Goal: Information Seeking & Learning: Learn about a topic

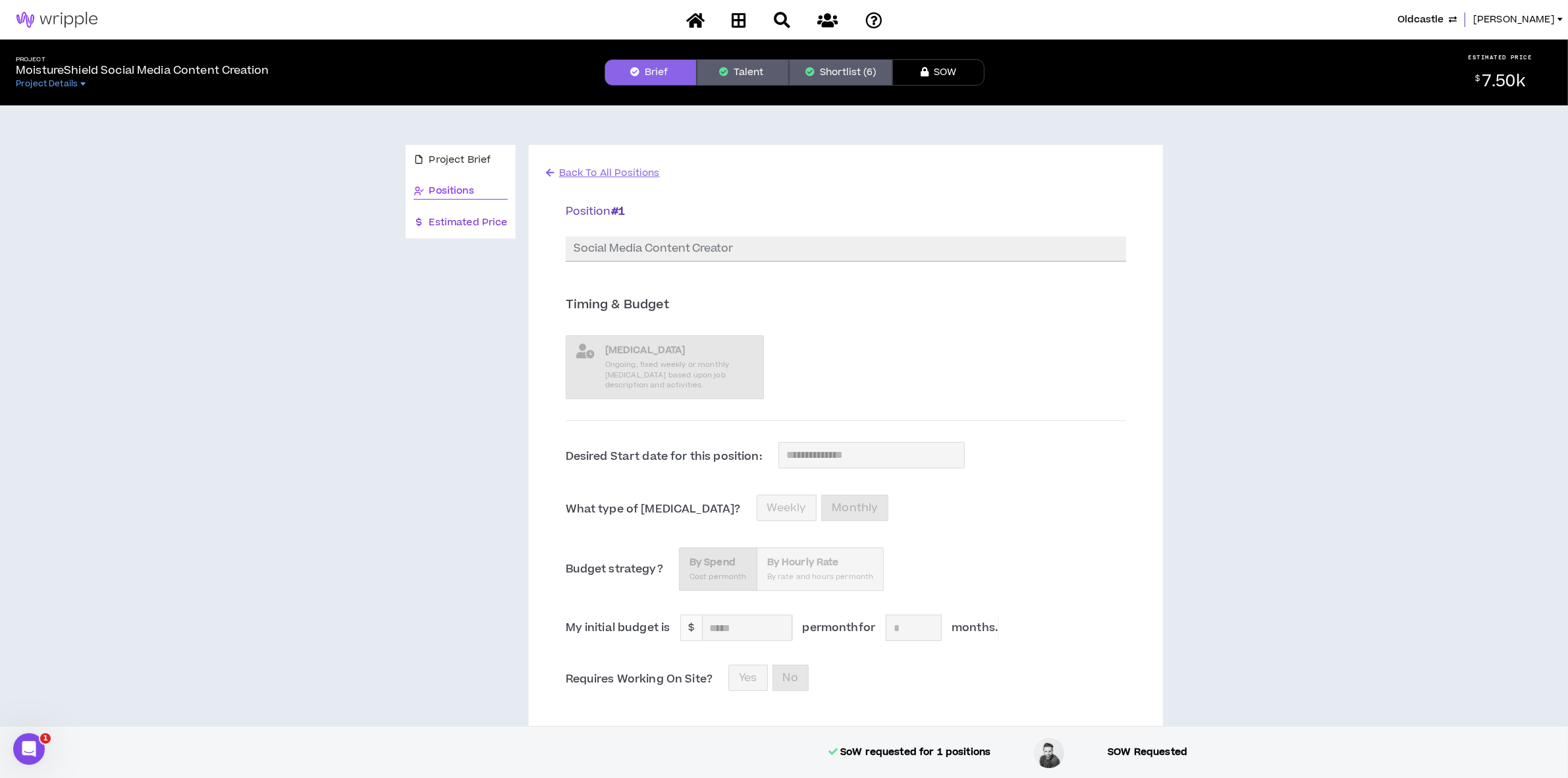
click at [432, 223] on span "Estimated Price" at bounding box center [468, 223] width 78 height 15
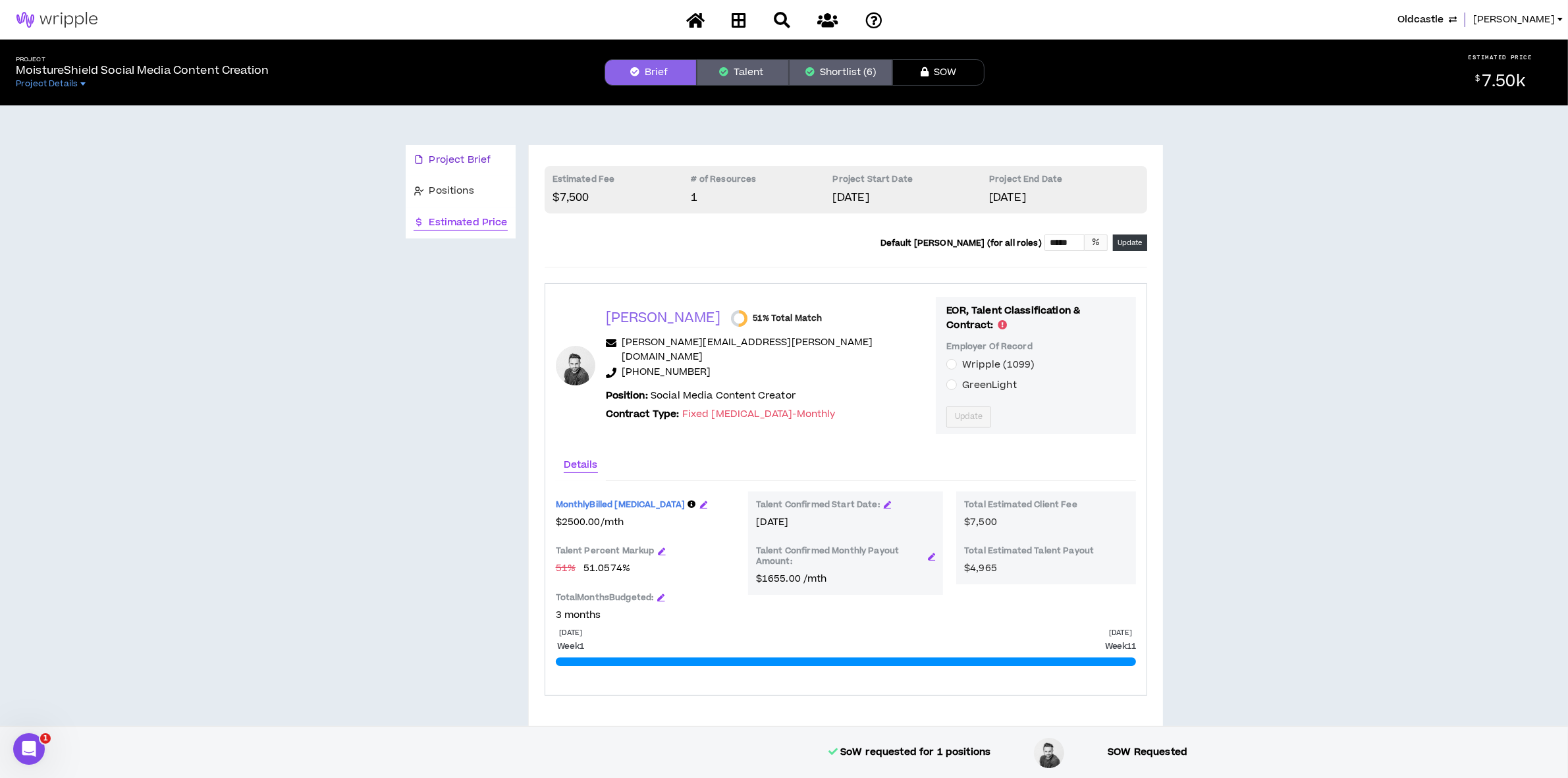
click at [455, 165] on span "Project Brief" at bounding box center [460, 161] width 62 height 15
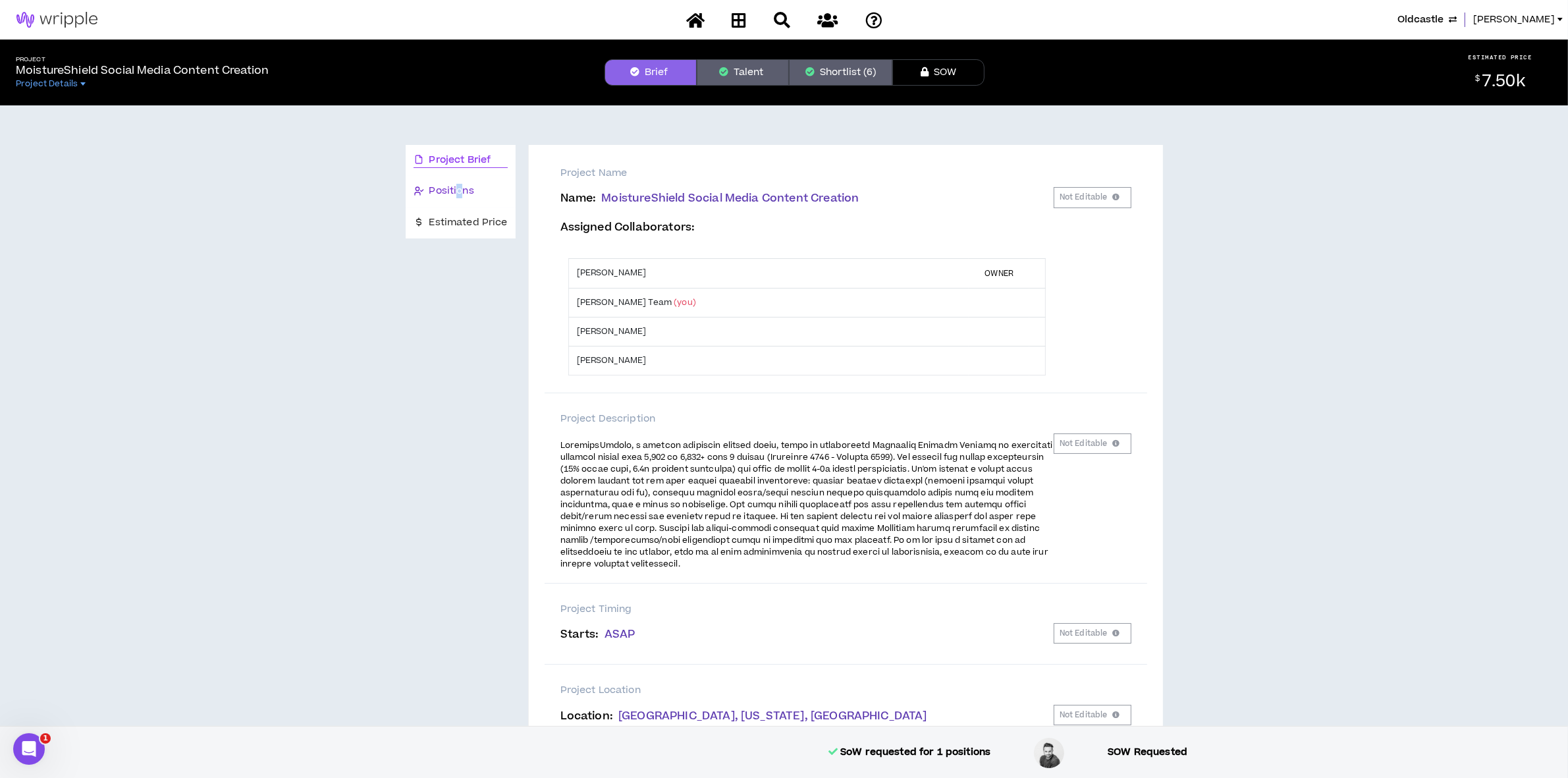
click at [459, 193] on span "Positions" at bounding box center [451, 191] width 45 height 15
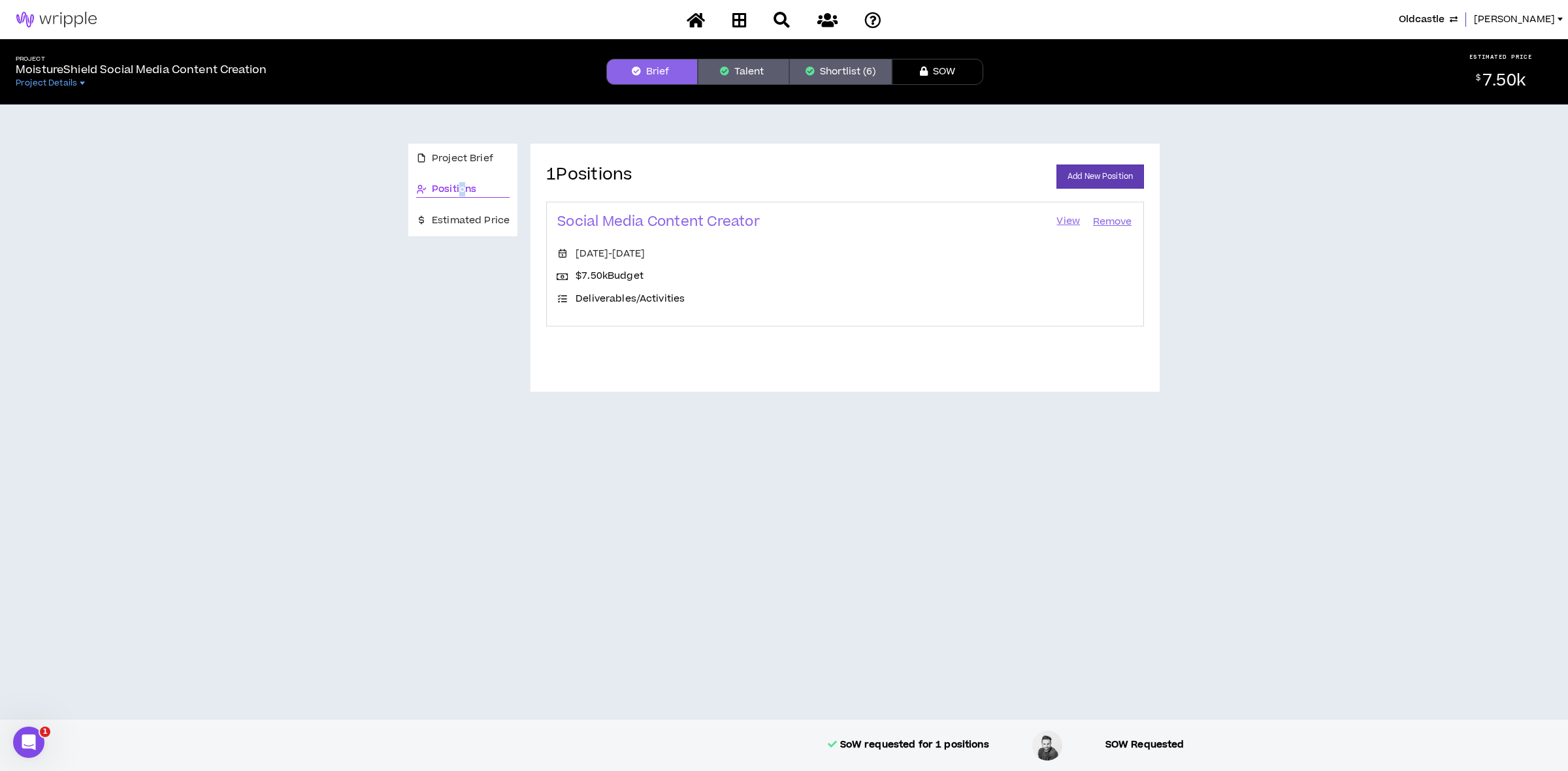
click at [1069, 223] on link "View" at bounding box center [1068, 222] width 26 height 19
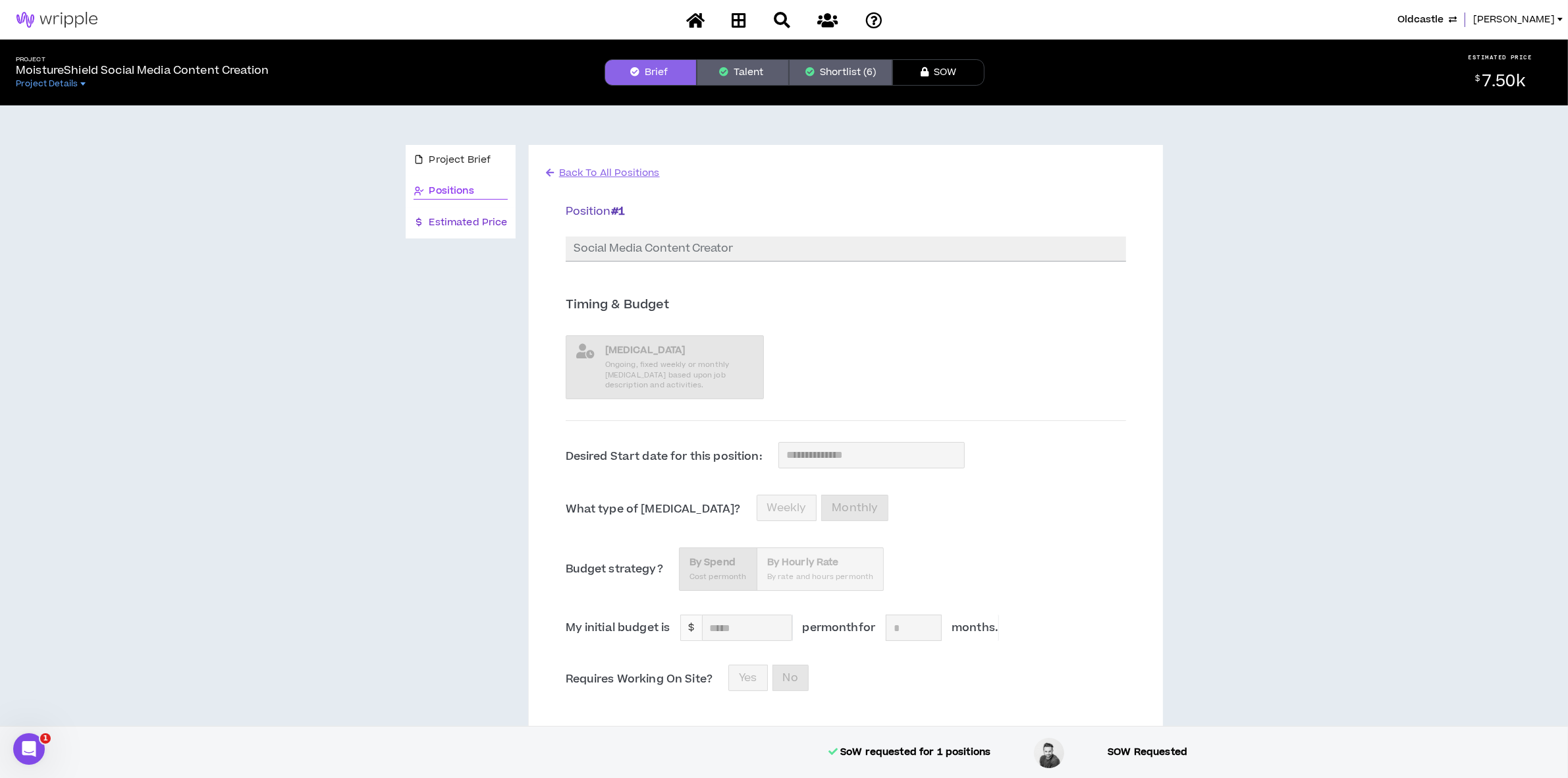
click at [417, 224] on icon at bounding box center [419, 222] width 5 height 5
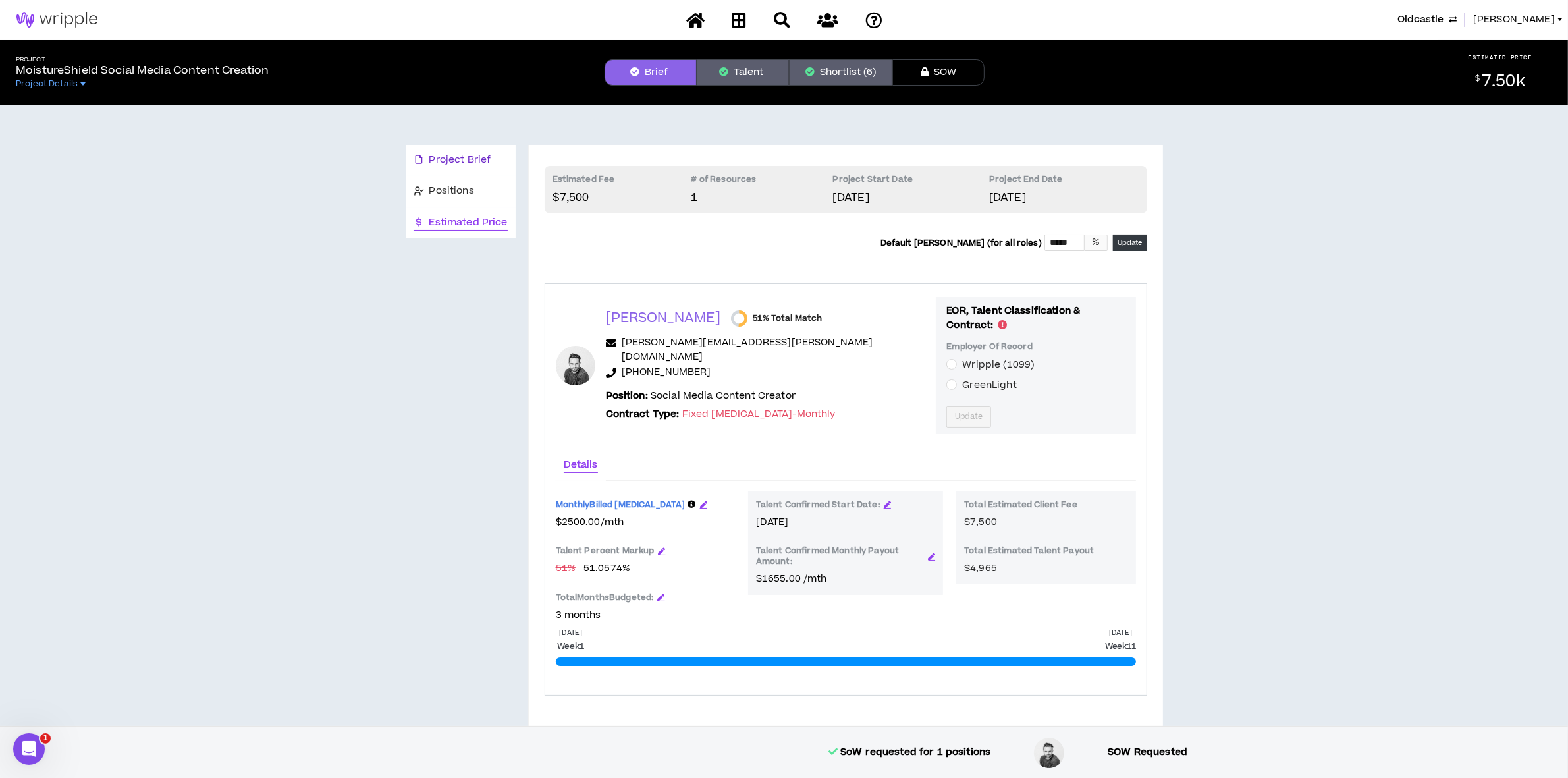
click at [450, 157] on span "Project Brief" at bounding box center [460, 161] width 62 height 15
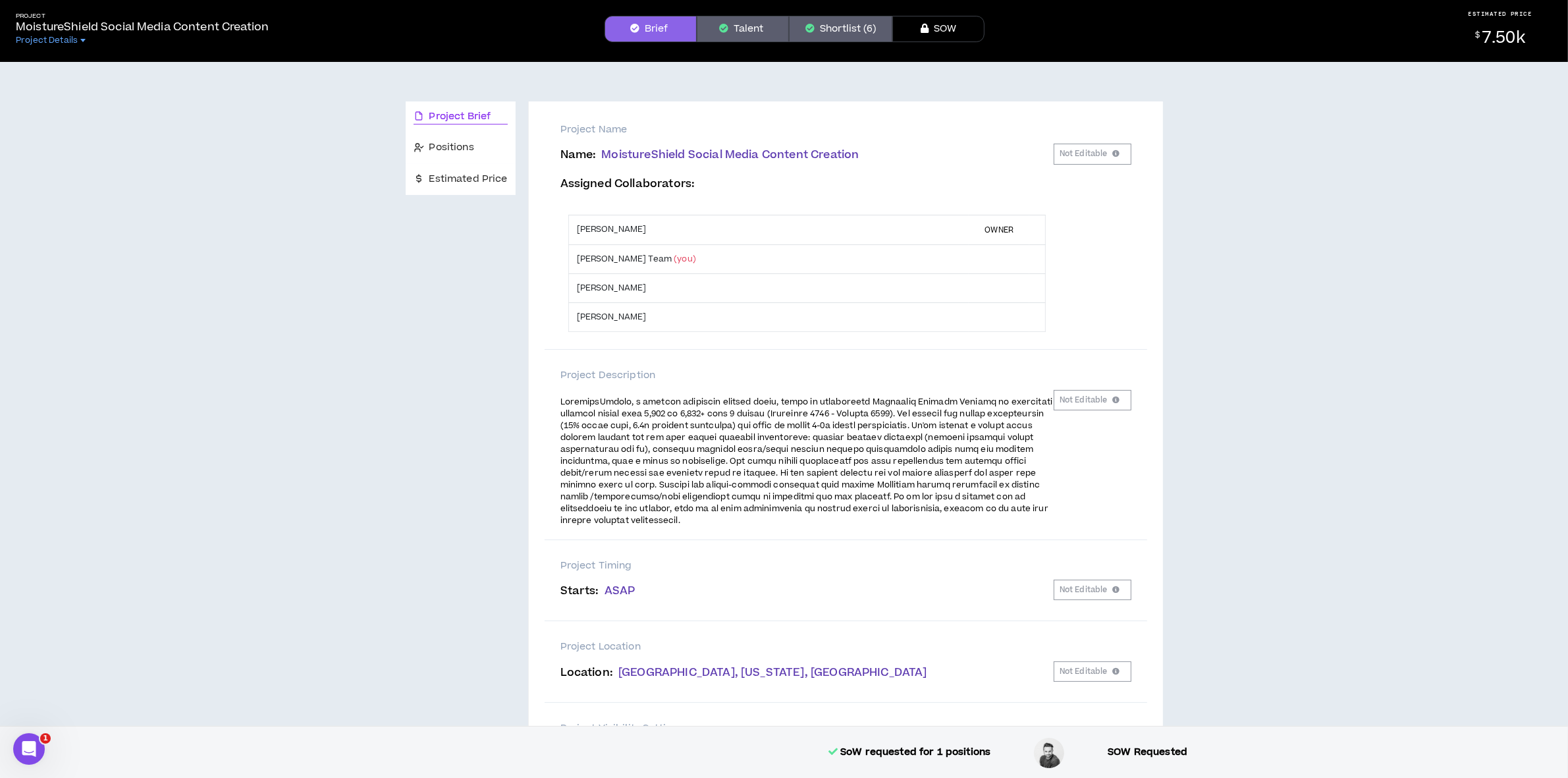
scroll to position [82, 0]
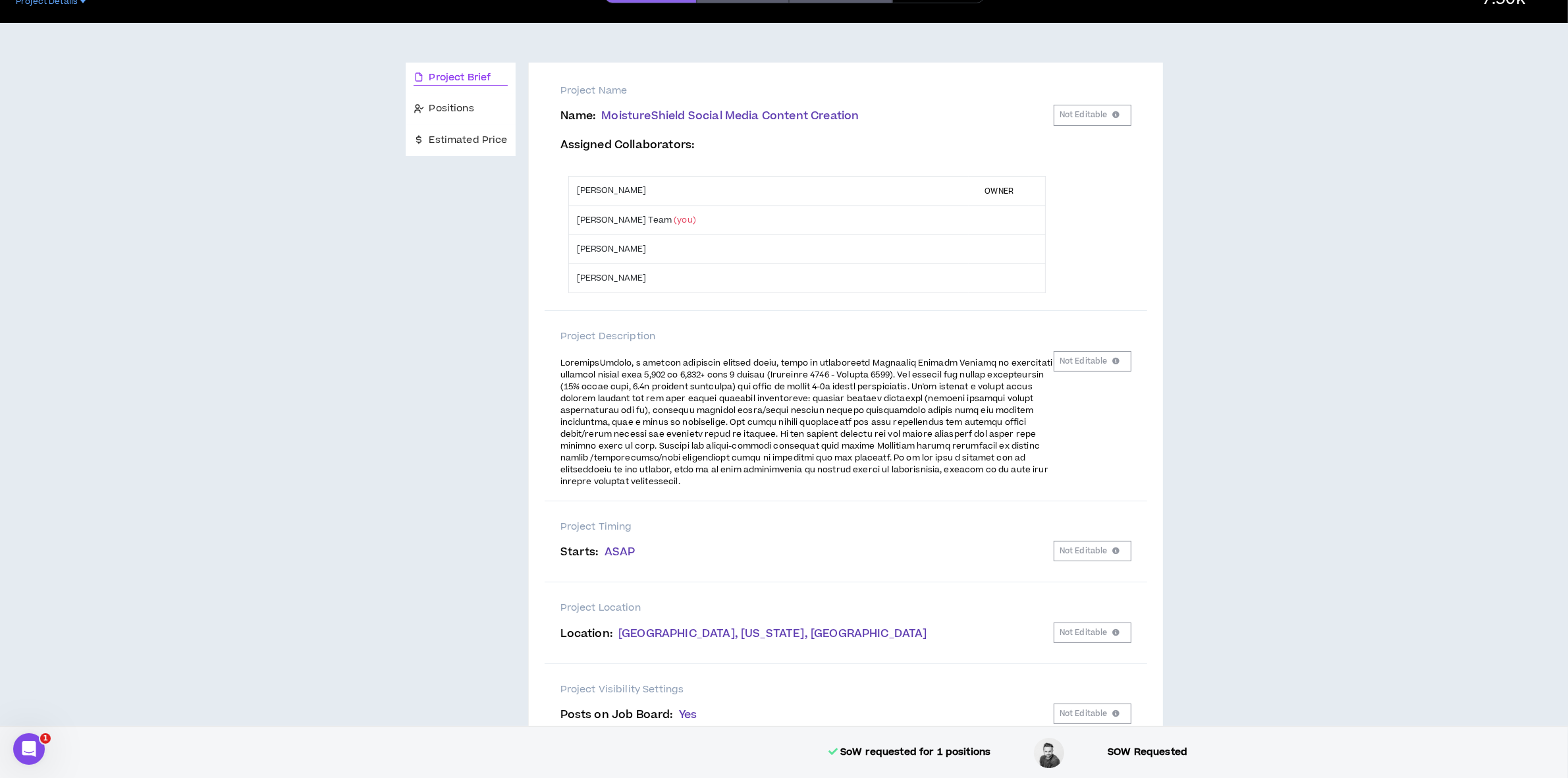
click at [927, 464] on span at bounding box center [806, 422] width 493 height 130
click at [409, 102] on div "Positions" at bounding box center [461, 109] width 110 height 31
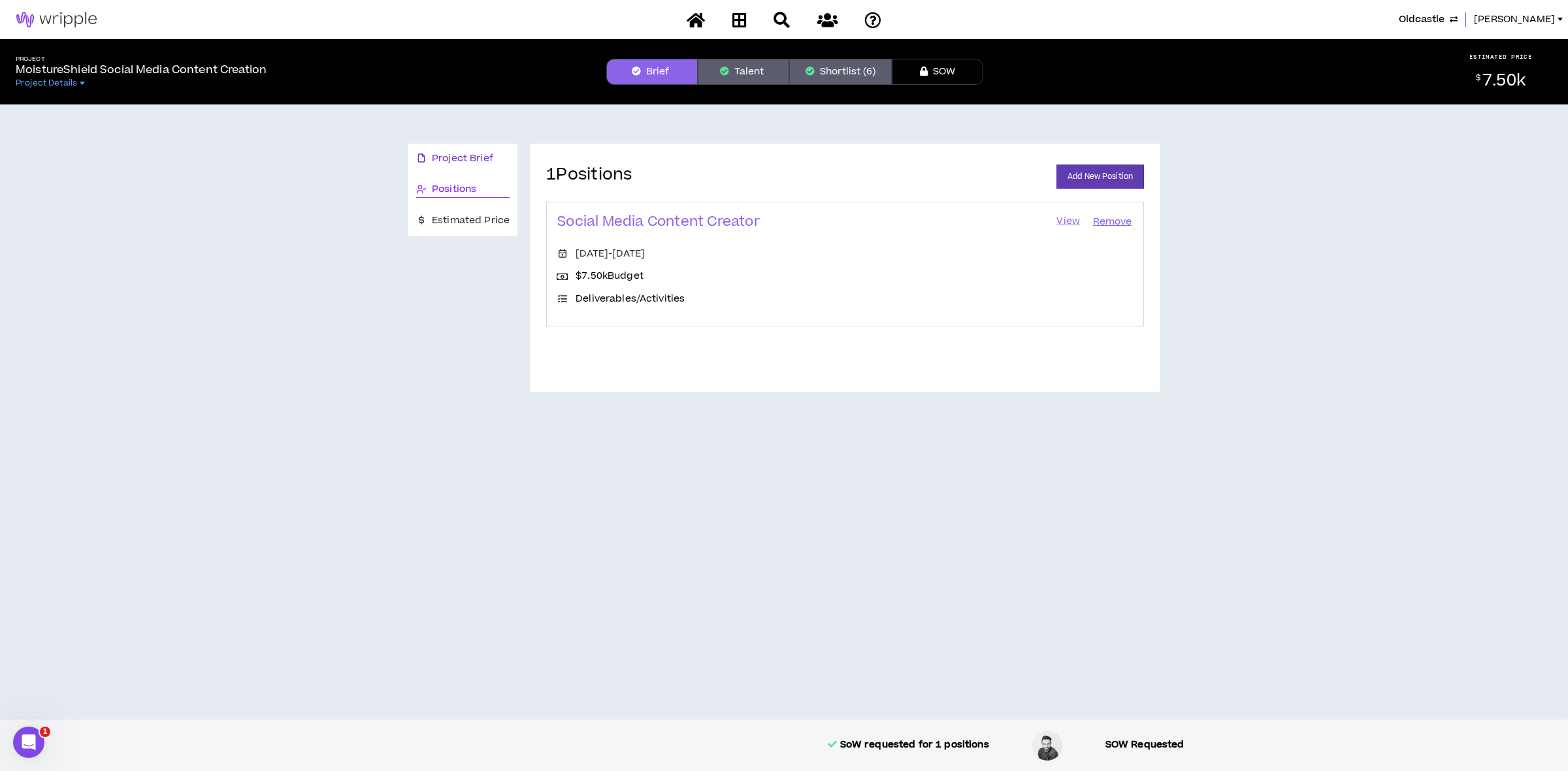
click at [478, 161] on span "Project Brief" at bounding box center [462, 159] width 62 height 15
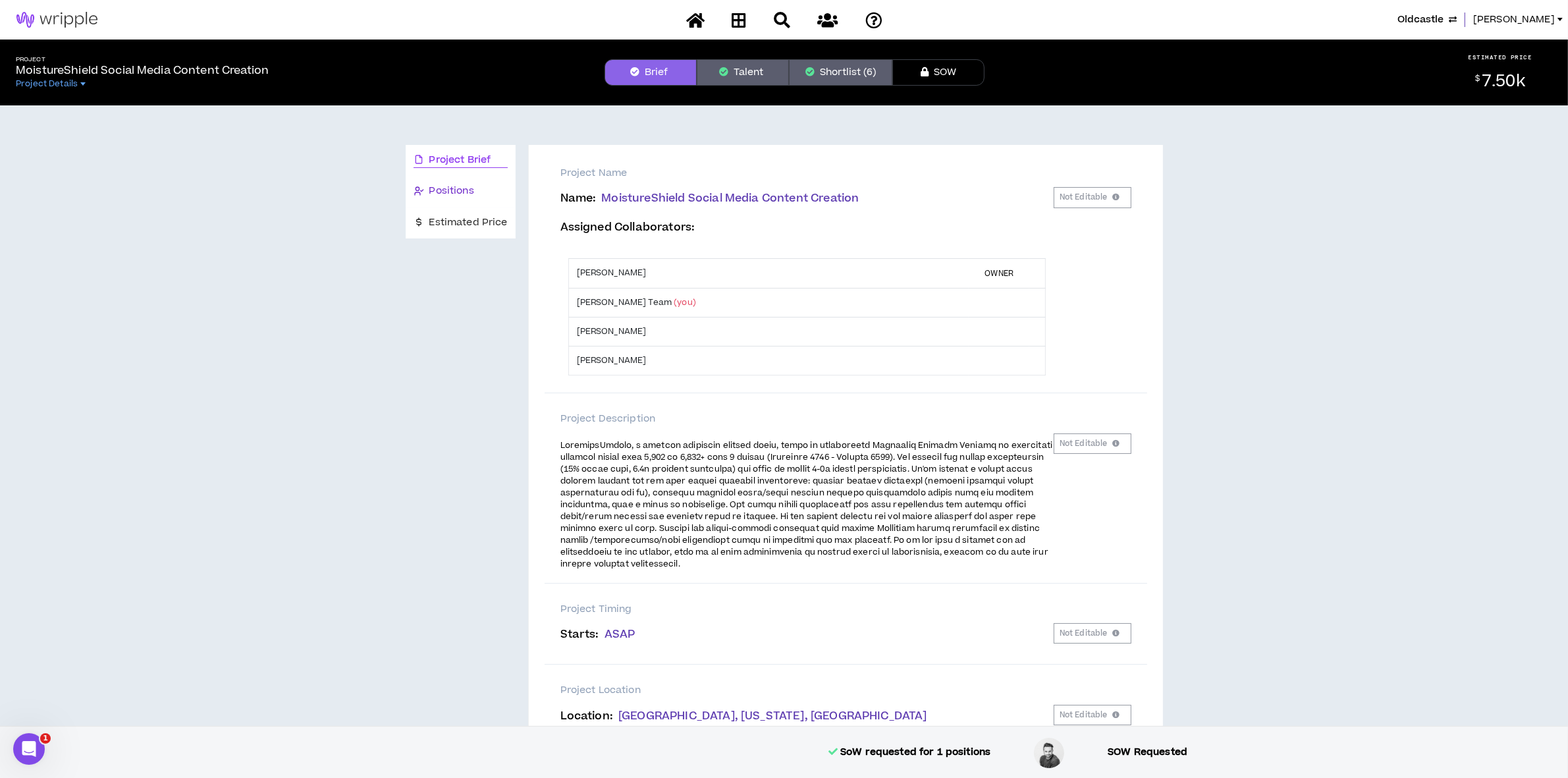
click at [465, 198] on span "Positions" at bounding box center [451, 191] width 45 height 15
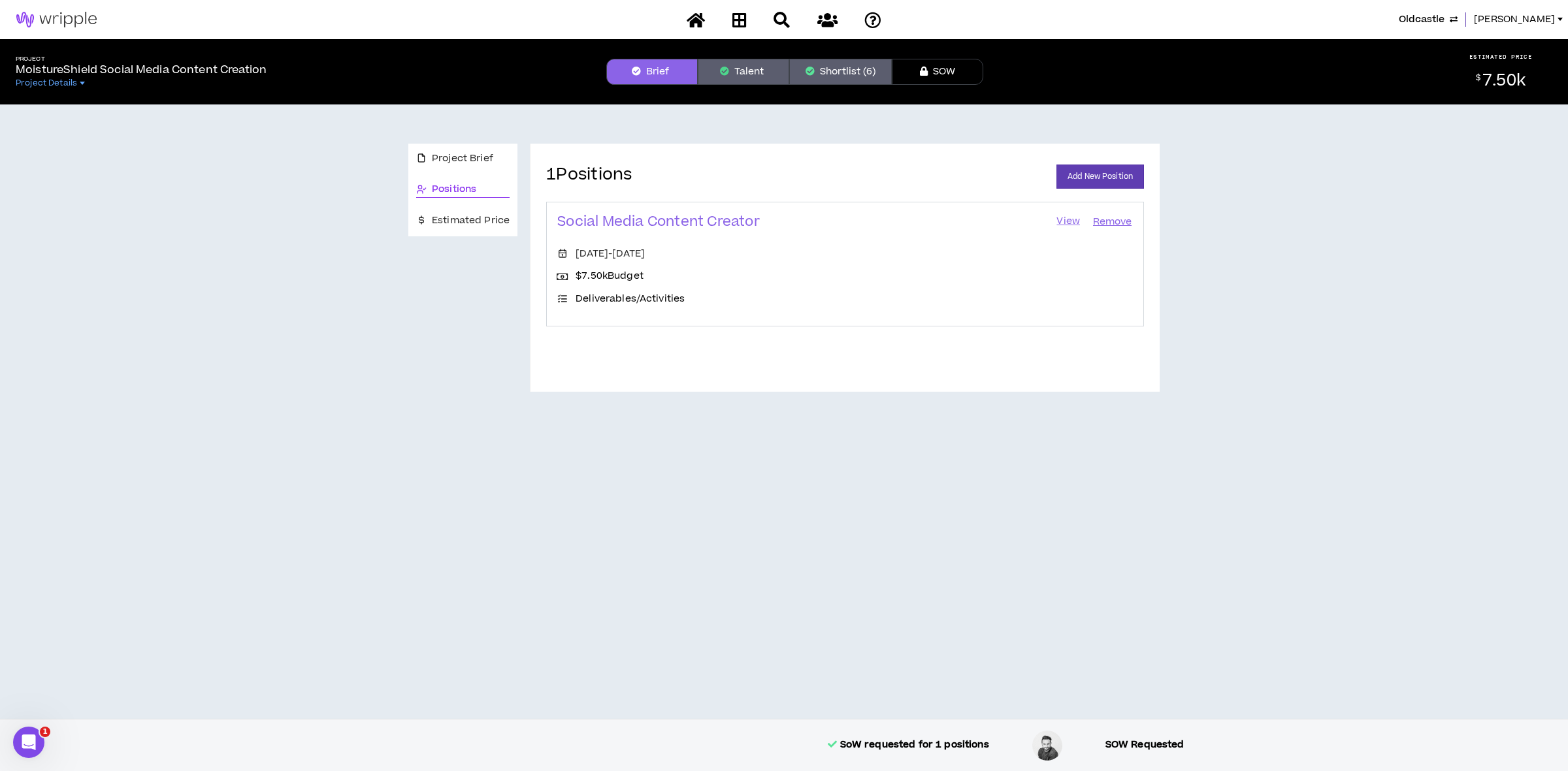
click at [727, 72] on icon "button" at bounding box center [725, 71] width 9 height 9
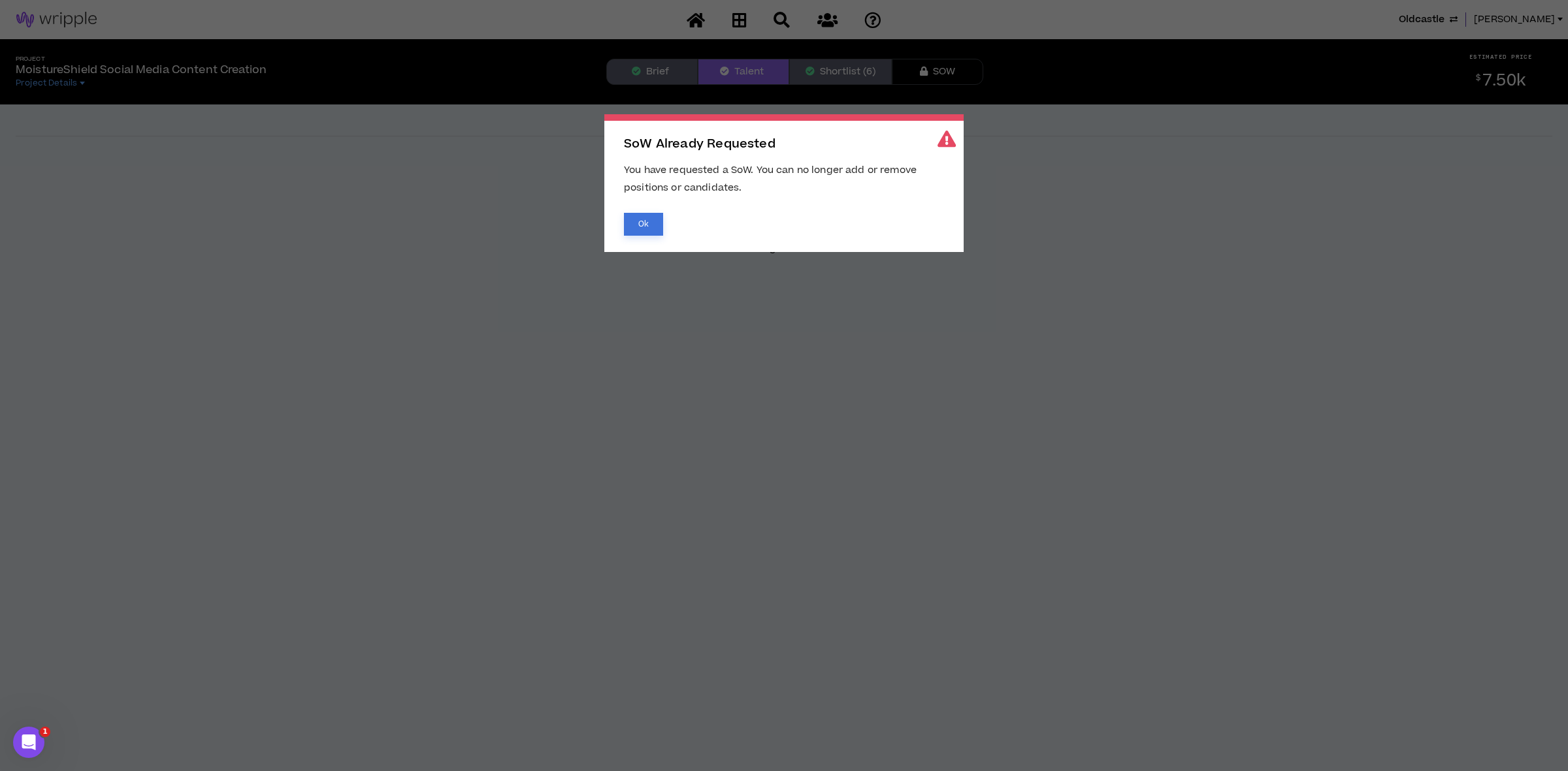
click at [652, 222] on button "Ok" at bounding box center [643, 224] width 39 height 23
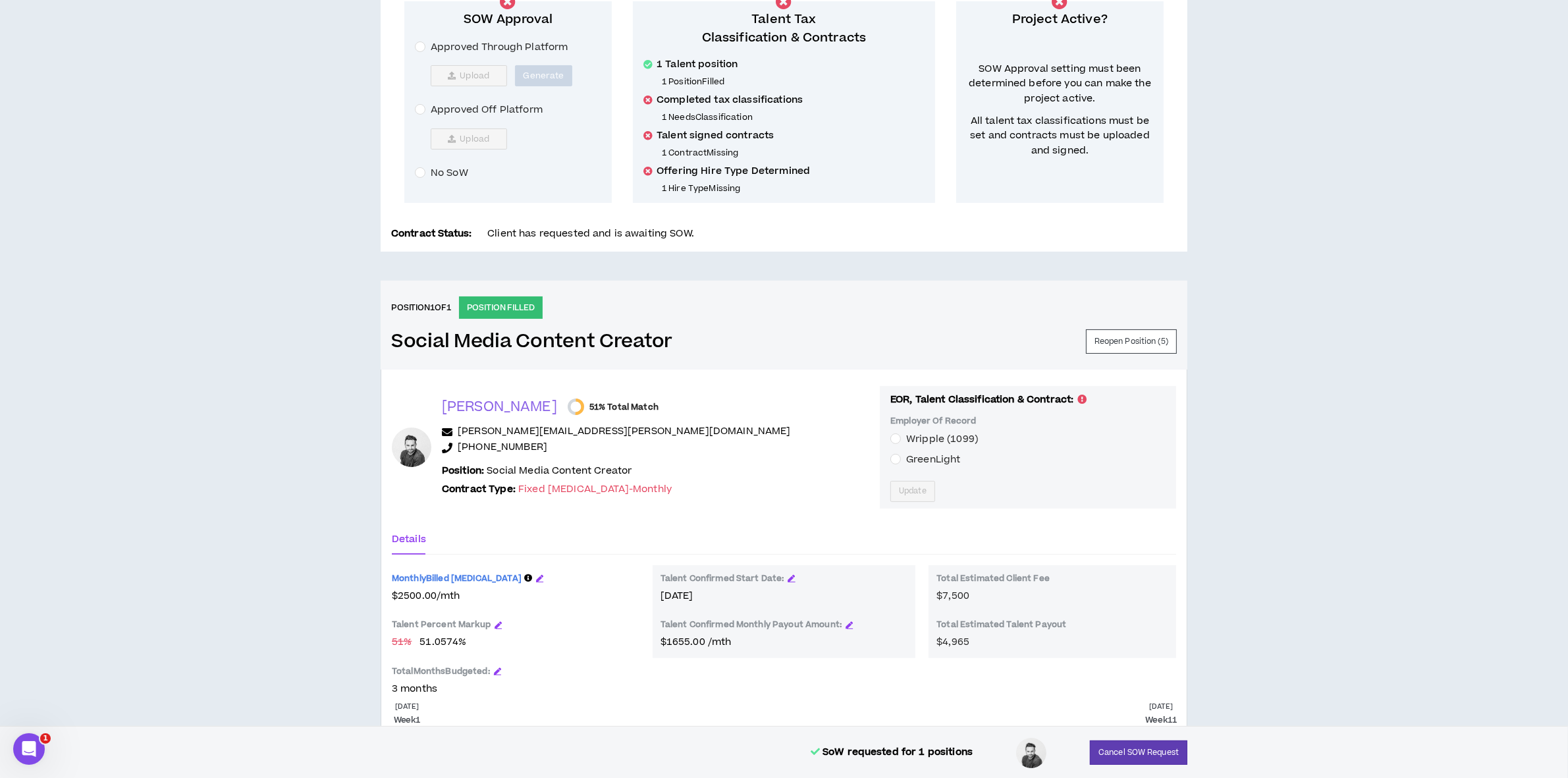
scroll to position [349, 0]
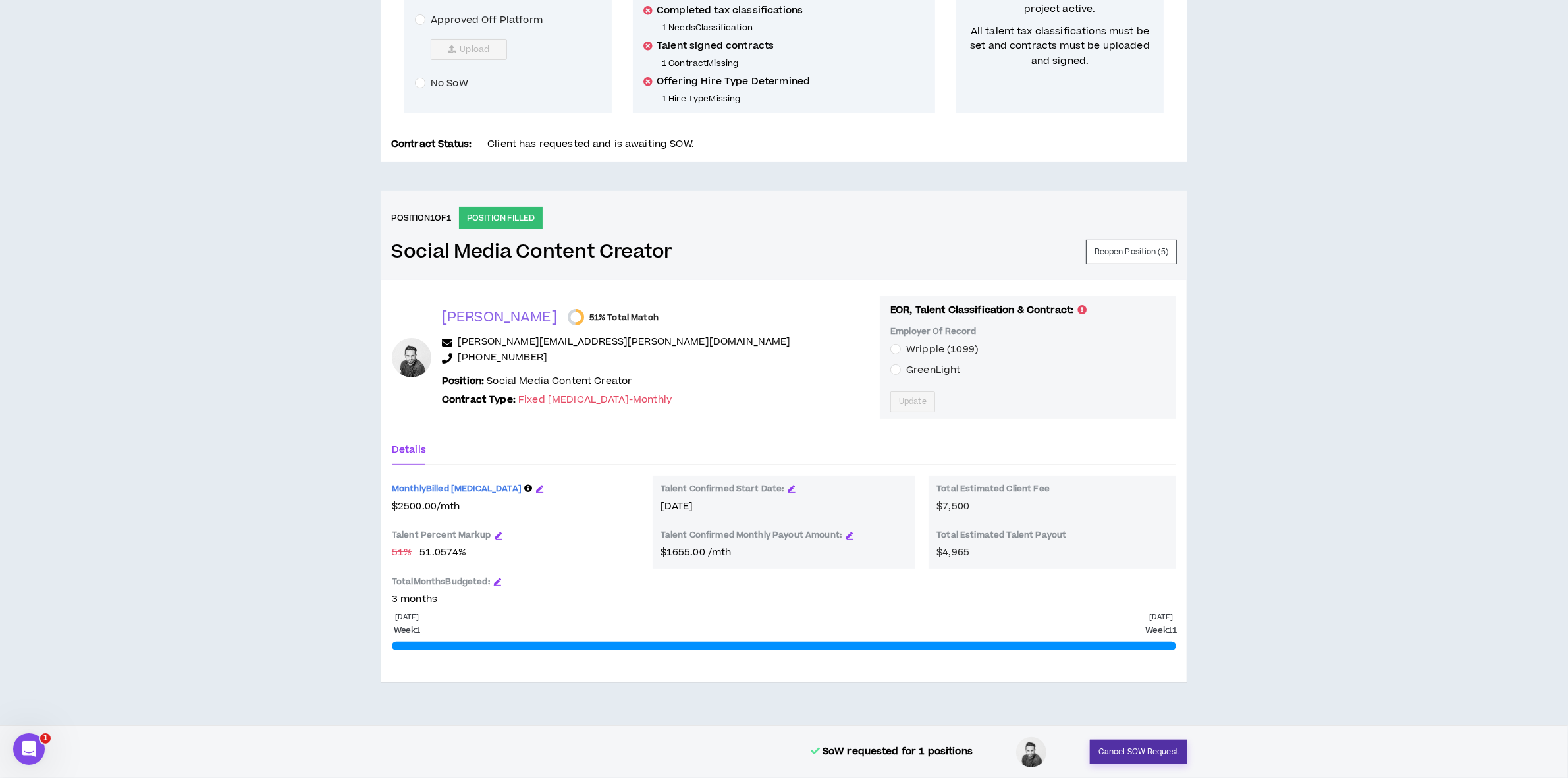
click at [1118, 742] on button "Cancel SOW Request" at bounding box center [1139, 752] width 98 height 24
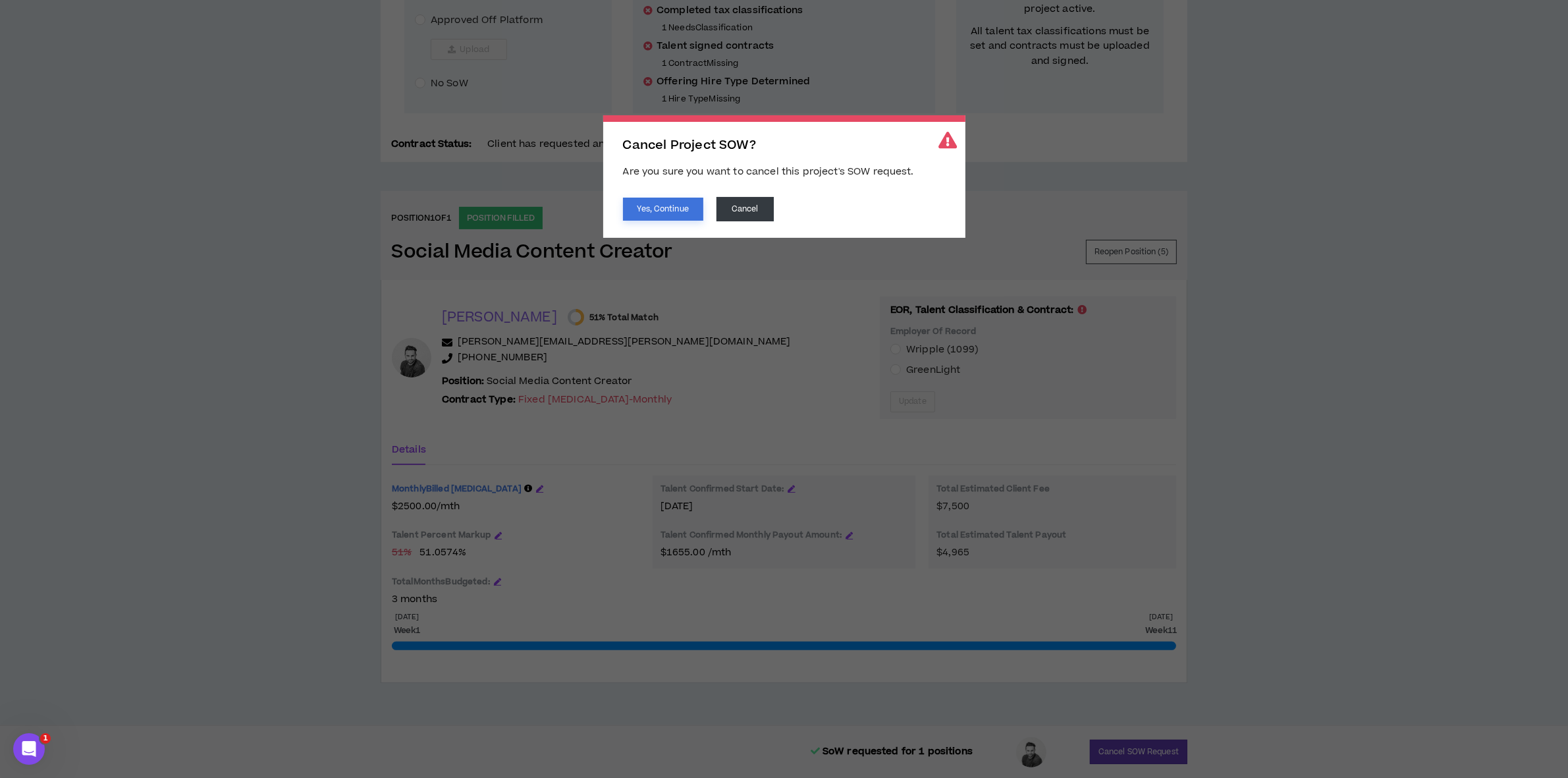
click at [667, 208] on button "Yes, Continue" at bounding box center [663, 209] width 80 height 23
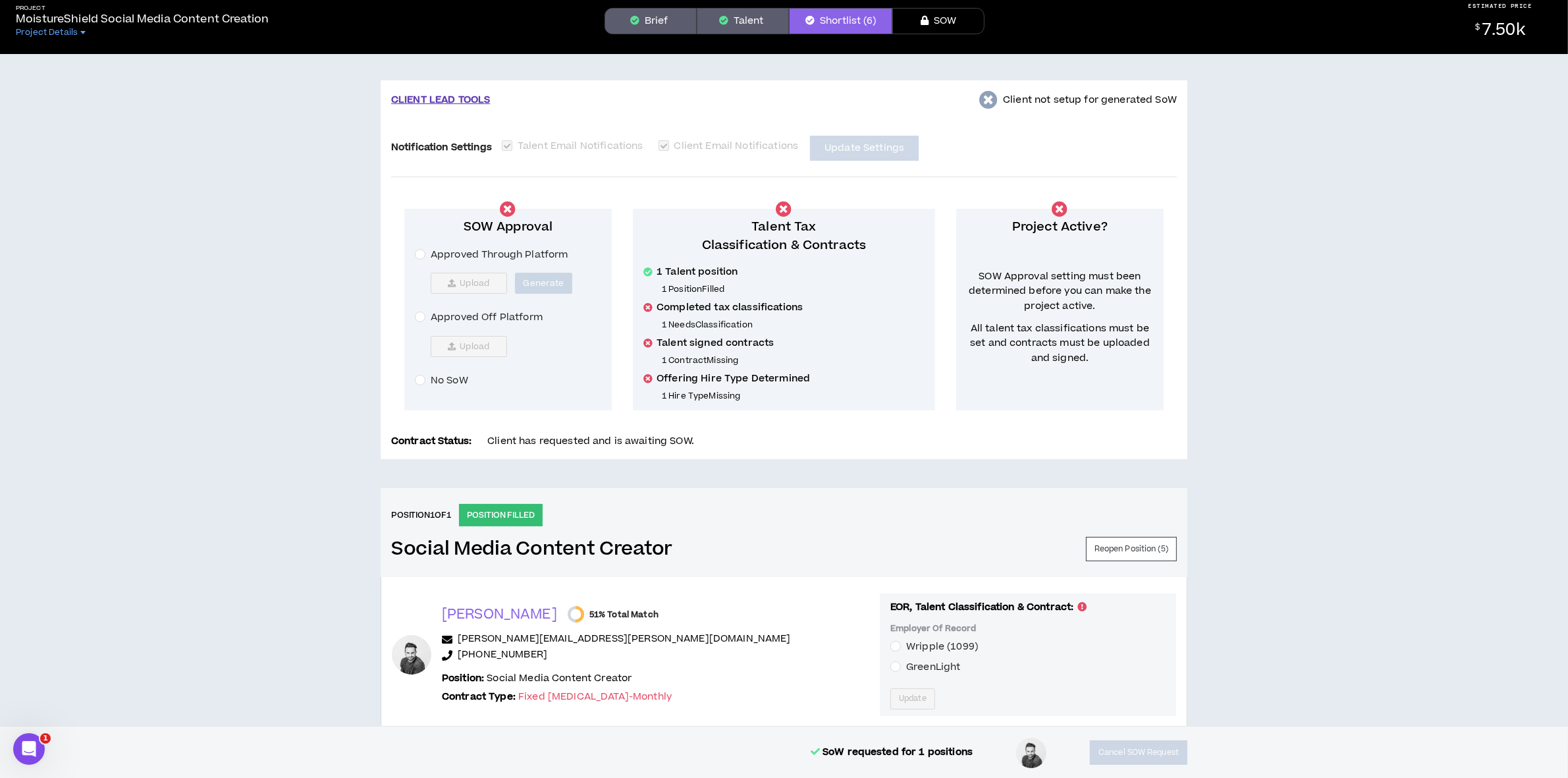
scroll to position [0, 0]
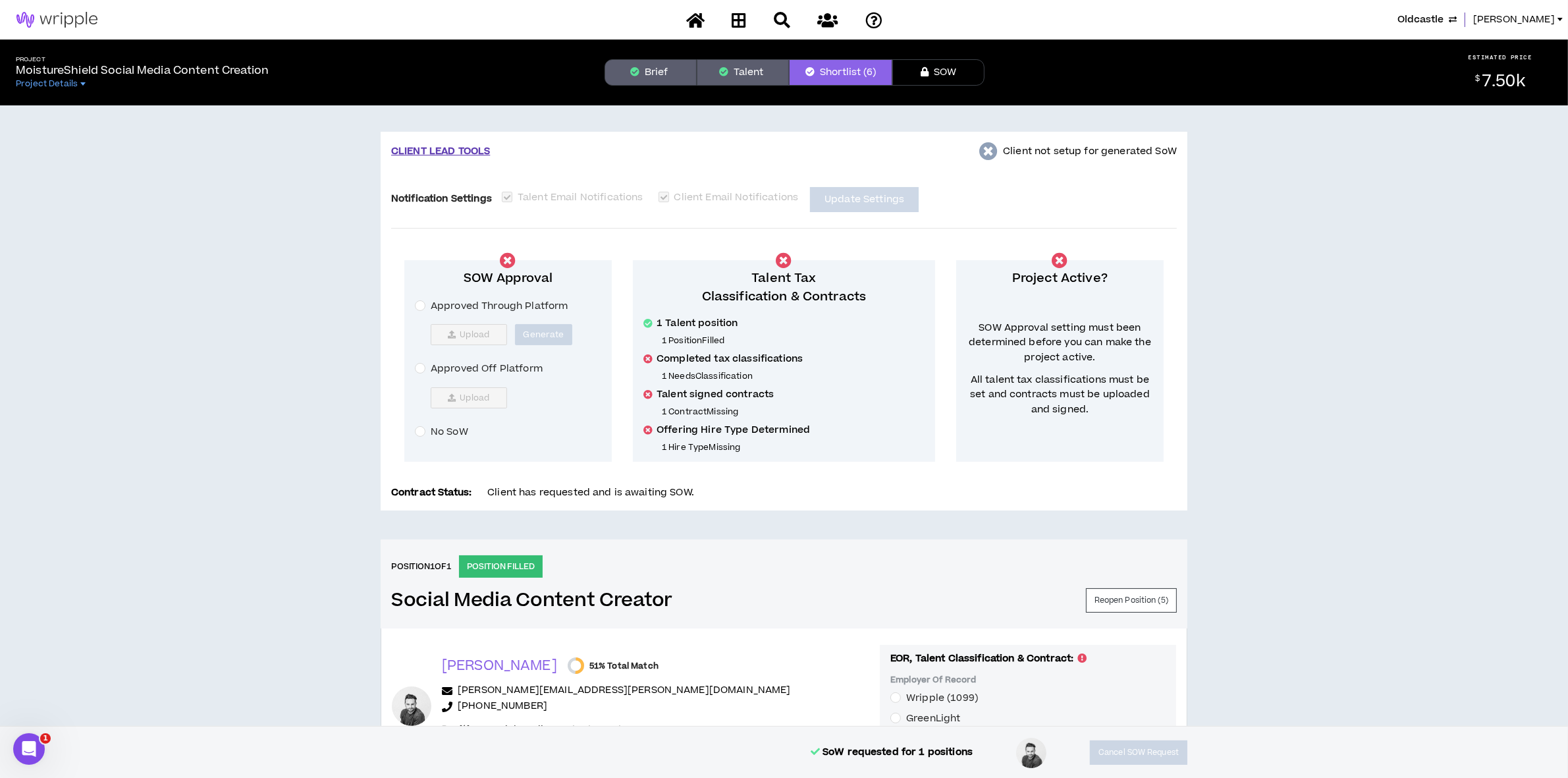
click at [671, 66] on button "Brief" at bounding box center [651, 72] width 92 height 26
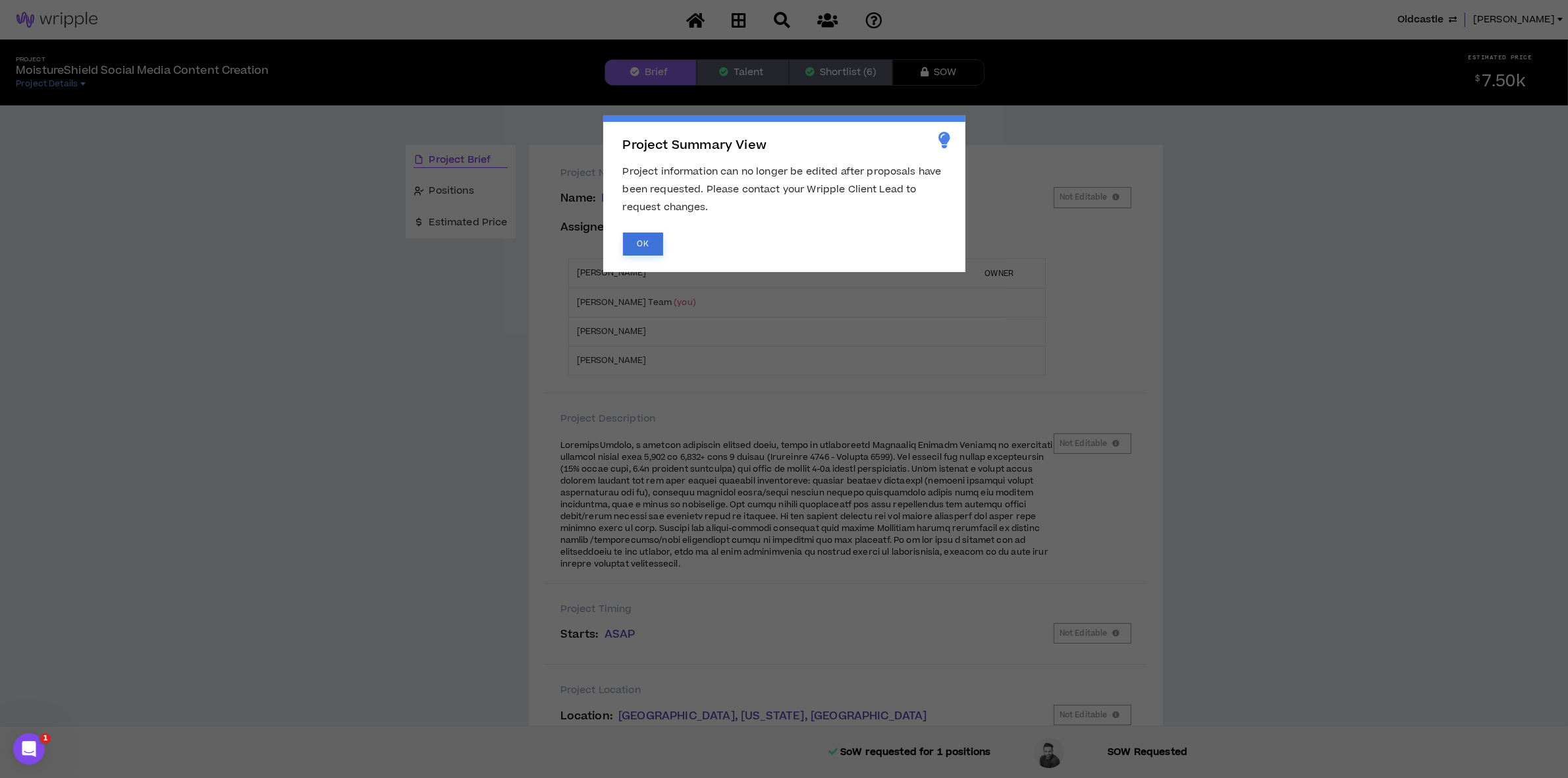
click at [644, 241] on button "OK" at bounding box center [643, 244] width 40 height 23
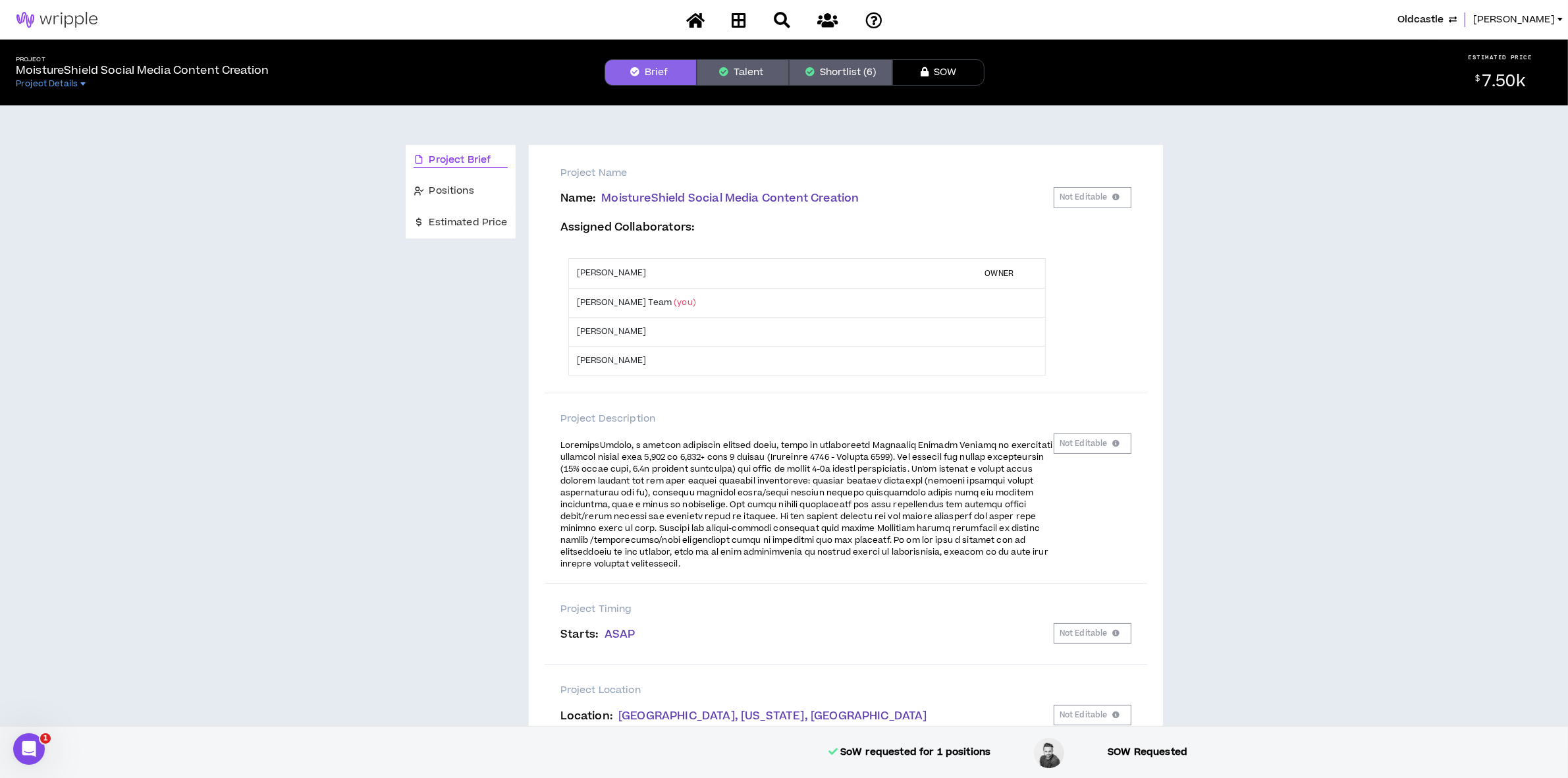
click at [455, 175] on body "Oldcastle [PERSON_NAME] Project MoistureShield Social Media Content Creation Pr…" at bounding box center [784, 389] width 1568 height 778
click at [453, 197] on div "Project Brief Positions Estimated Price Project Name Name : MoistureShield Soci…" at bounding box center [784, 559] width 1568 height 908
click at [453, 185] on div "Project Brief Positions Estimated Price Project Name Name : MoistureShield Soci…" at bounding box center [784, 559] width 1568 height 908
click at [858, 86] on div "Project MoistureShield Social Media Content Creation Project Details Brief Tale…" at bounding box center [784, 72] width 1568 height 66
click at [853, 72] on button "Shortlist (6)" at bounding box center [841, 72] width 104 height 26
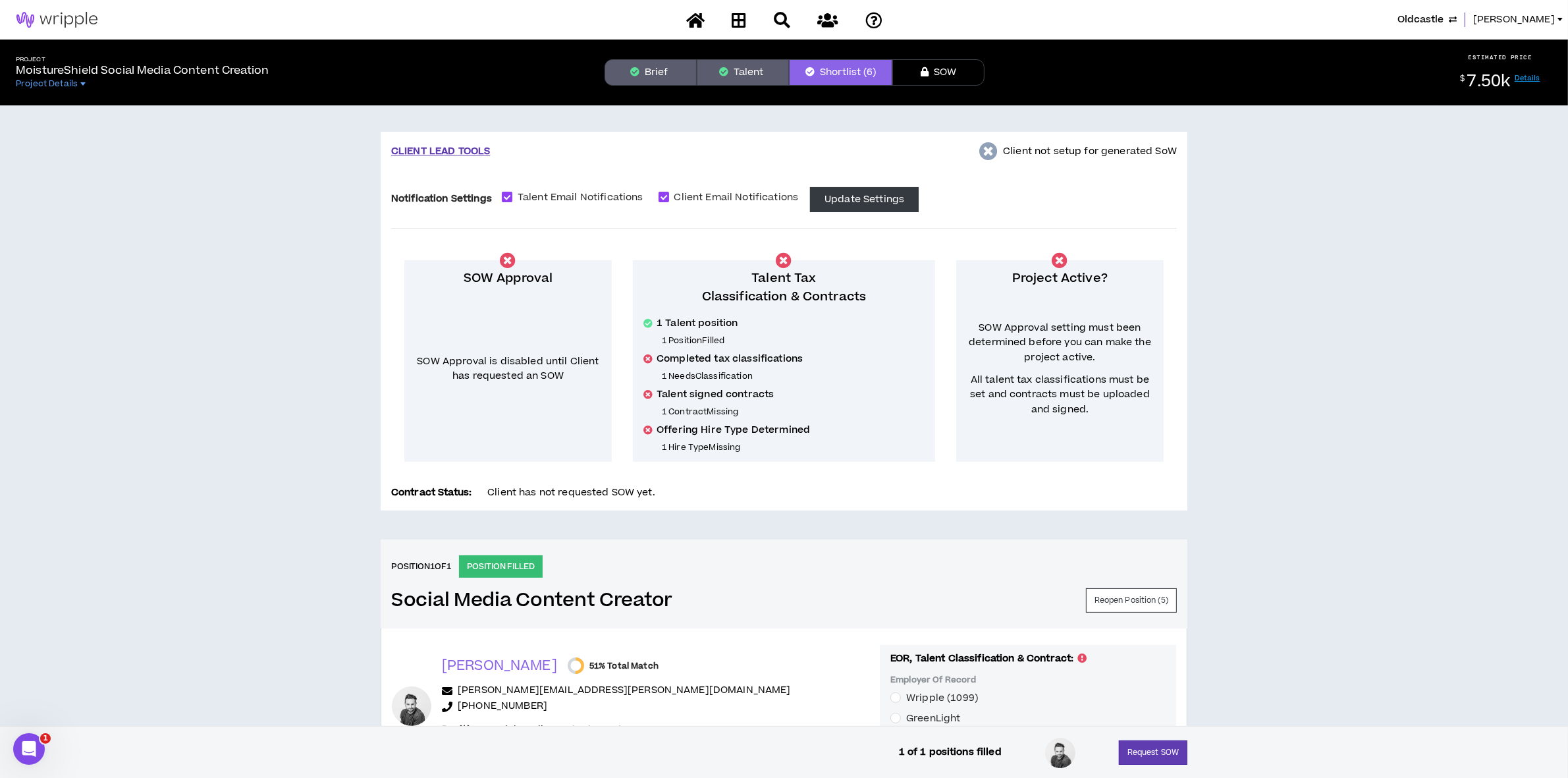
click at [621, 64] on button "Brief" at bounding box center [651, 72] width 92 height 26
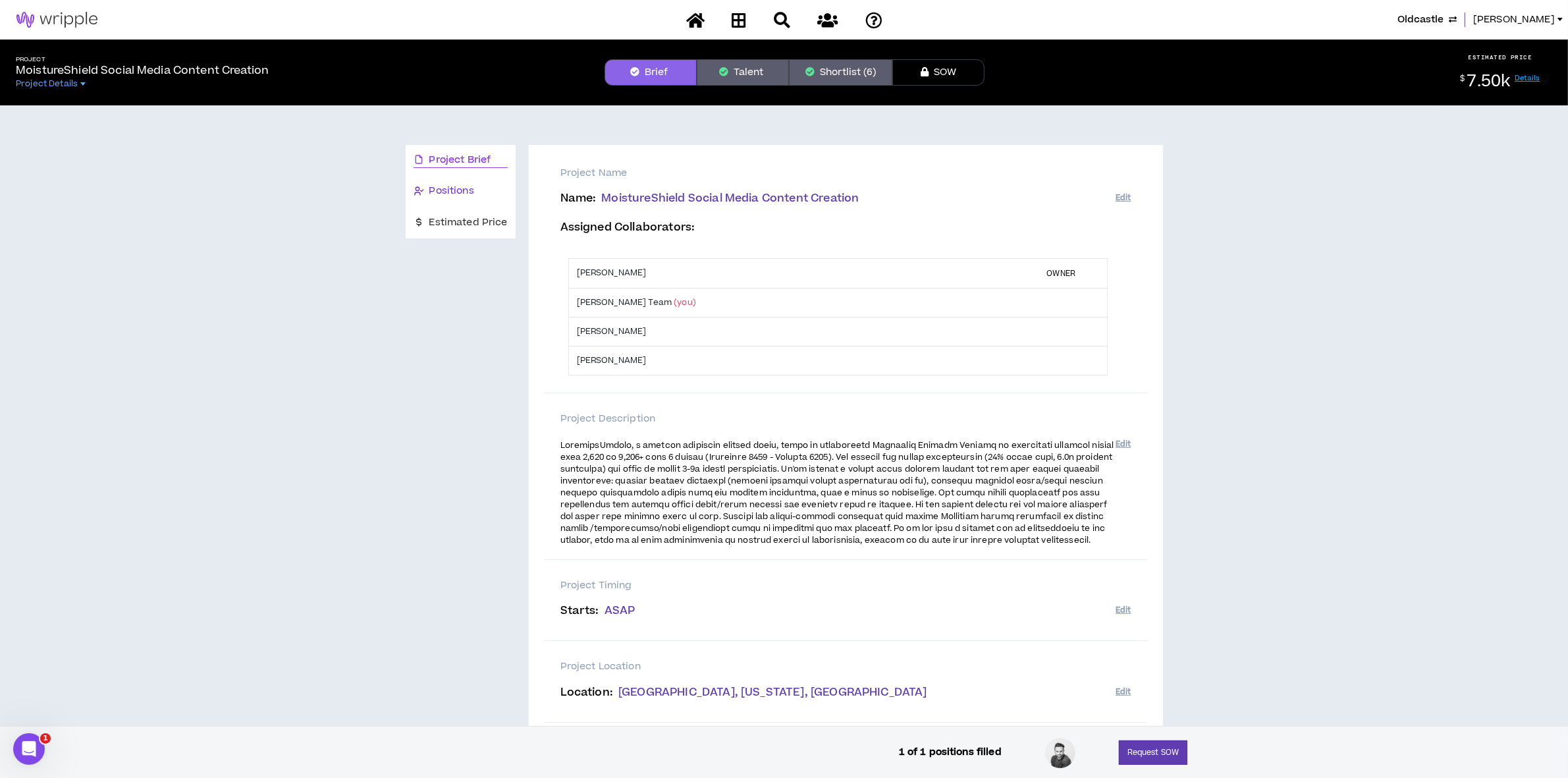
click at [437, 193] on span "Positions" at bounding box center [451, 191] width 45 height 15
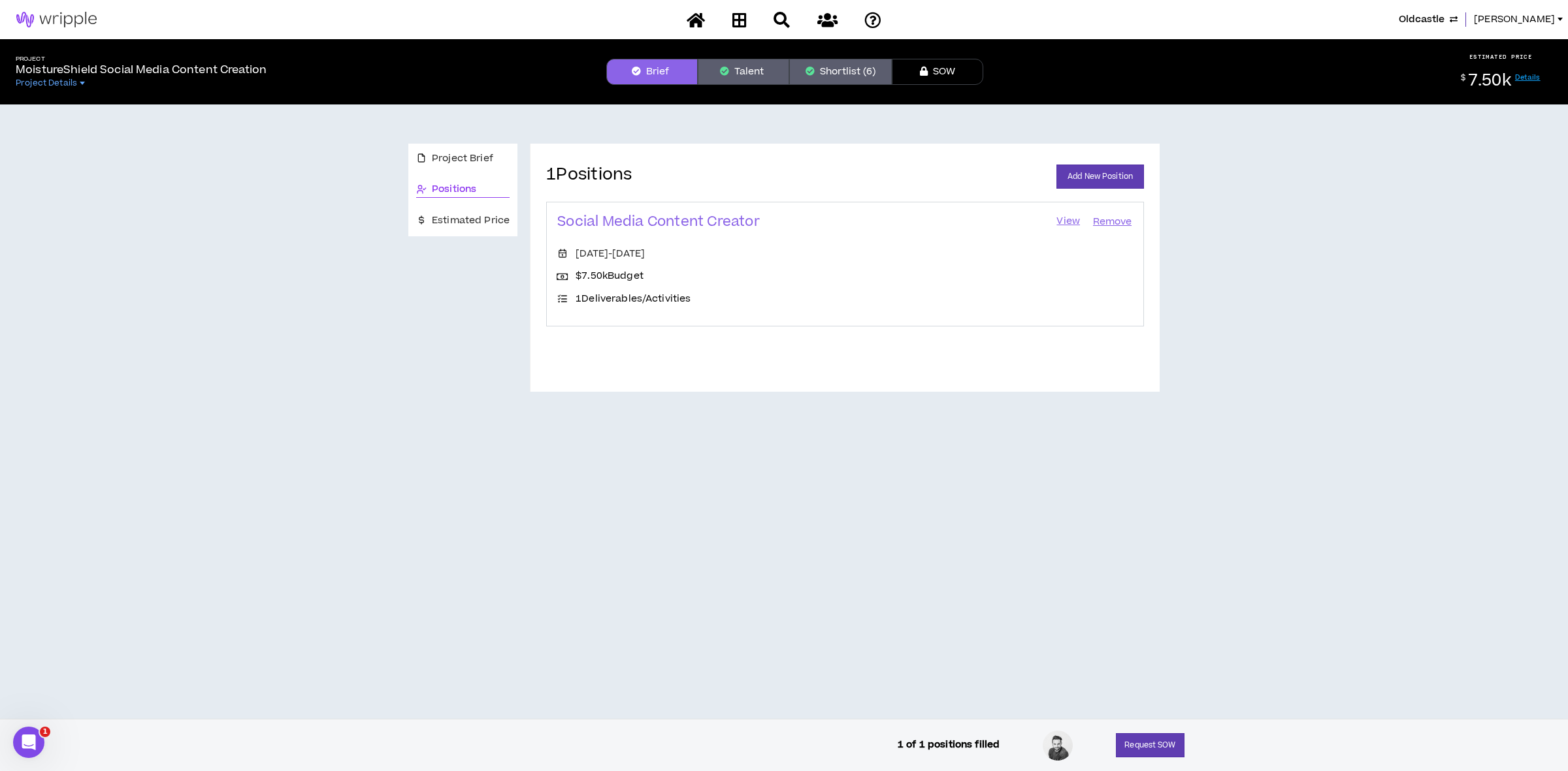
click at [1059, 219] on link "View" at bounding box center [1068, 222] width 26 height 19
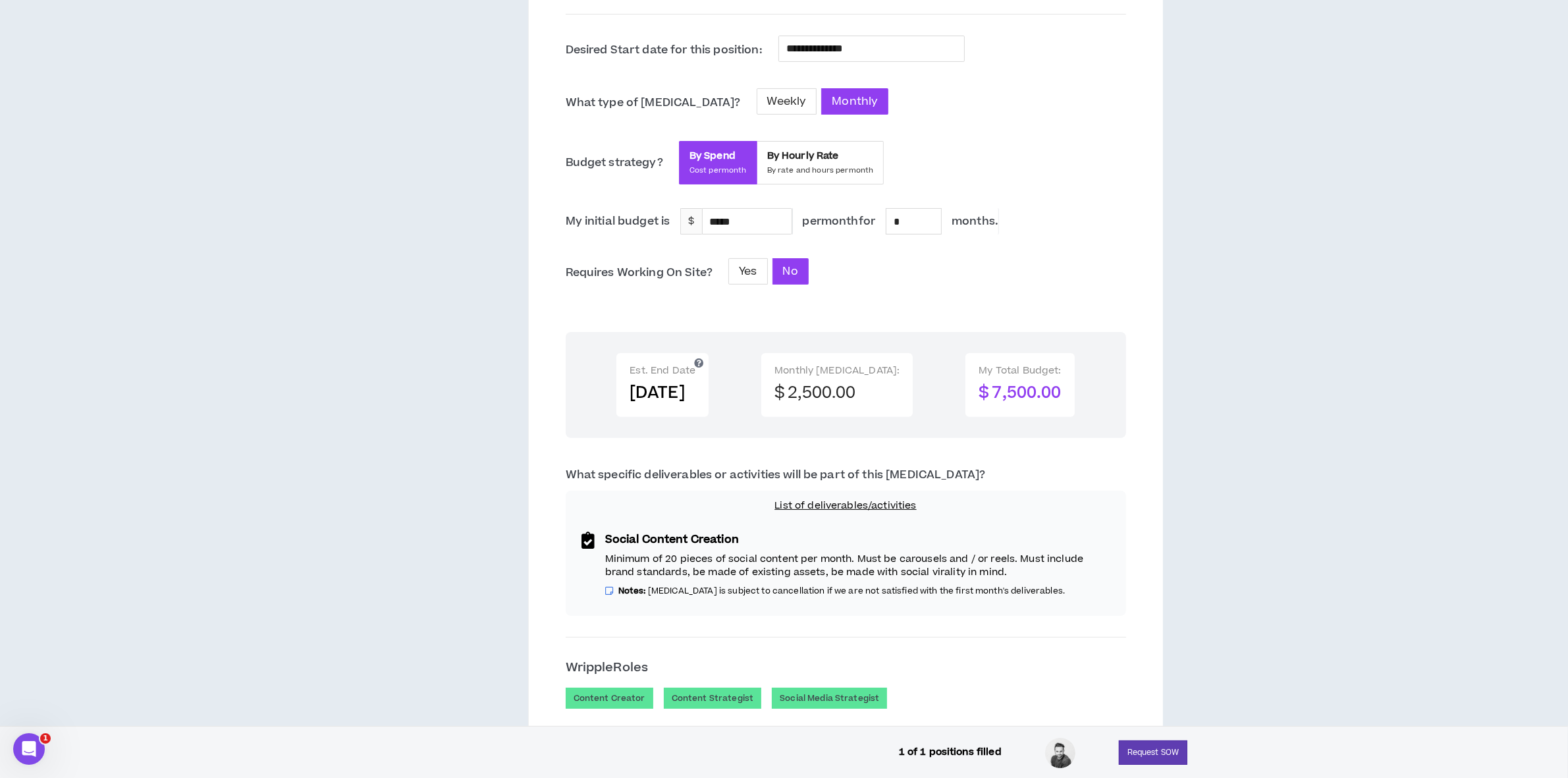
scroll to position [577, 0]
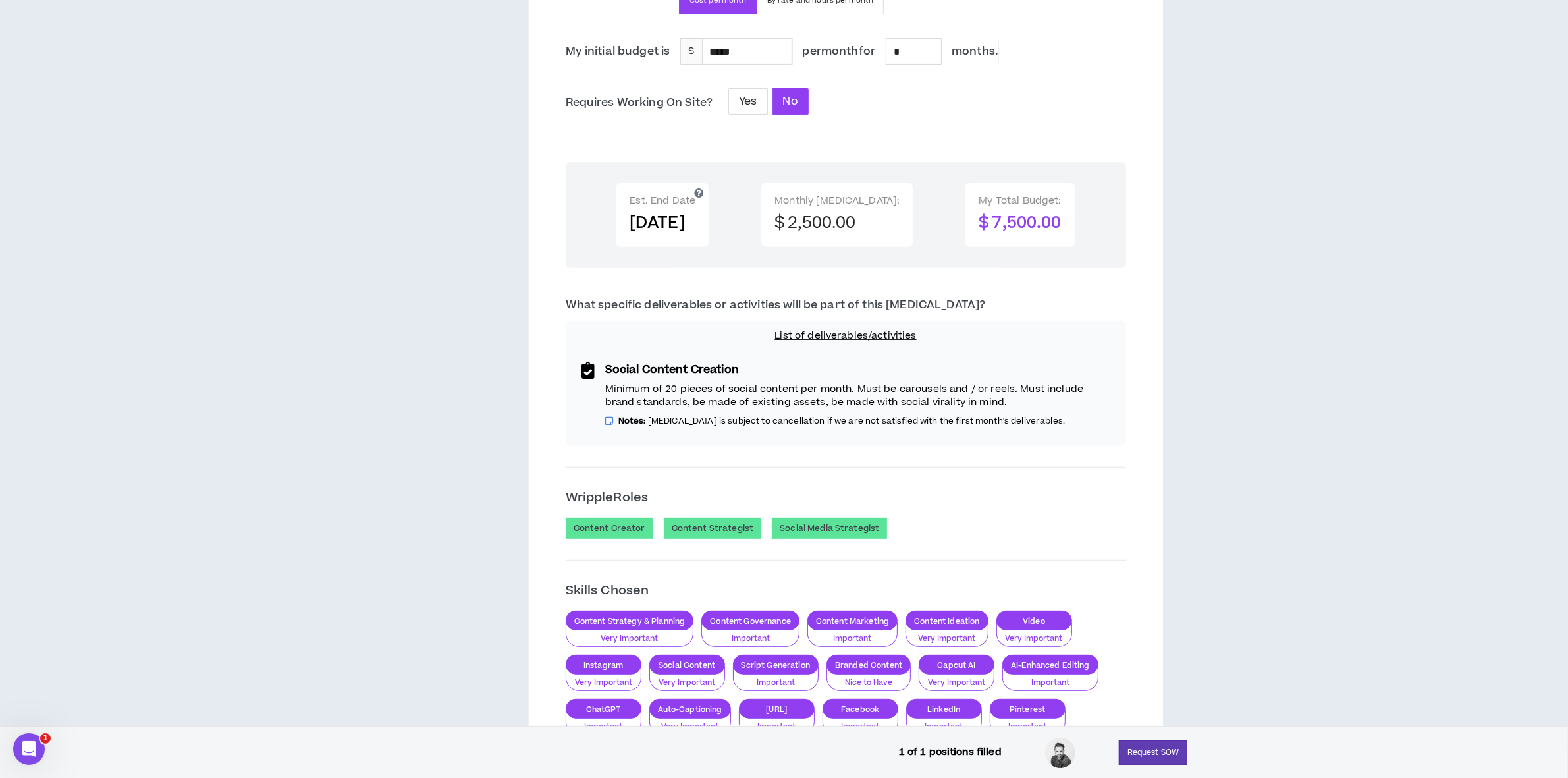
click at [883, 339] on p "List of deliverables/activities" at bounding box center [846, 336] width 545 height 15
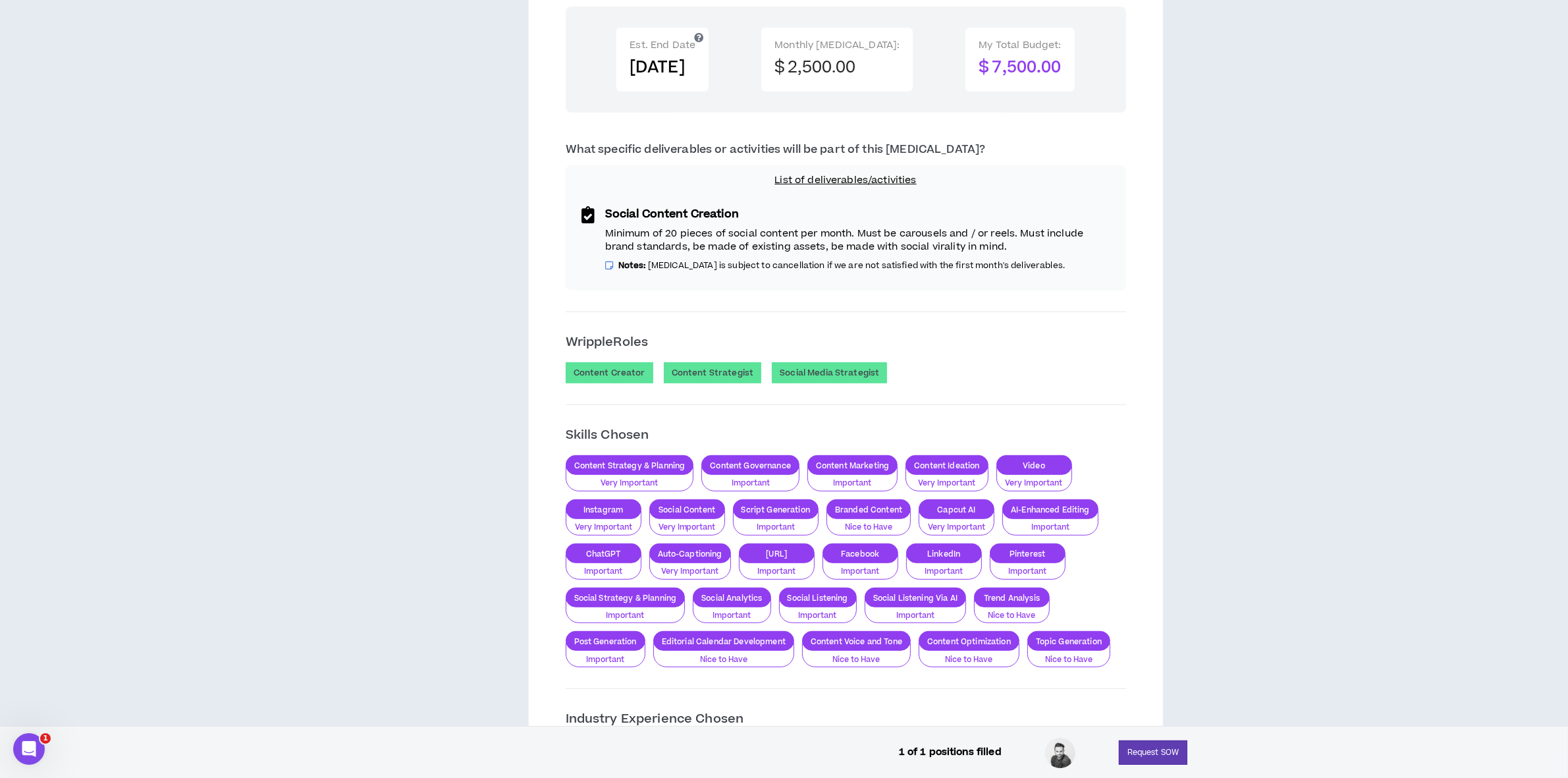
scroll to position [0, 0]
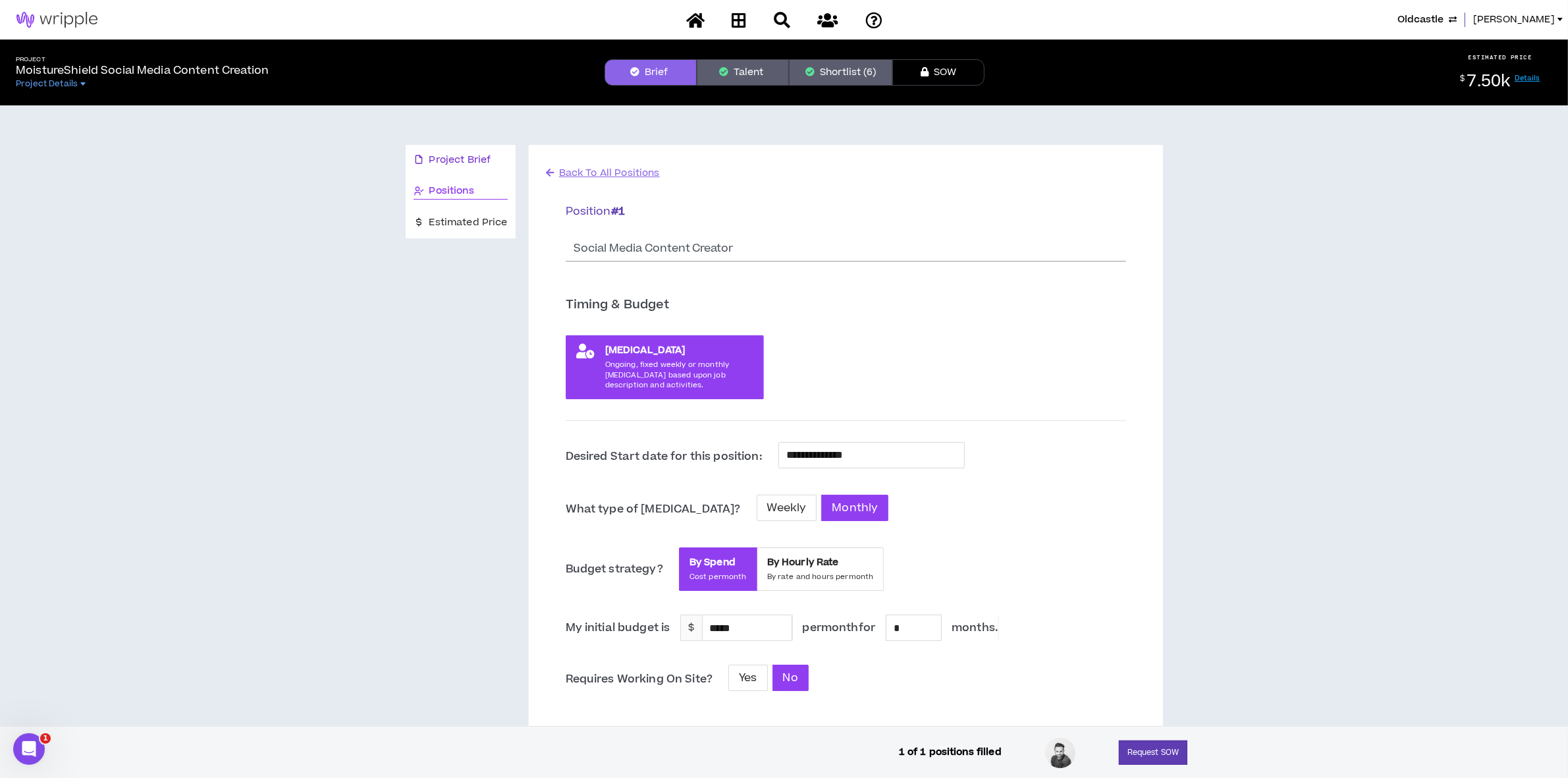
click at [455, 165] on span "Project Brief" at bounding box center [460, 161] width 62 height 15
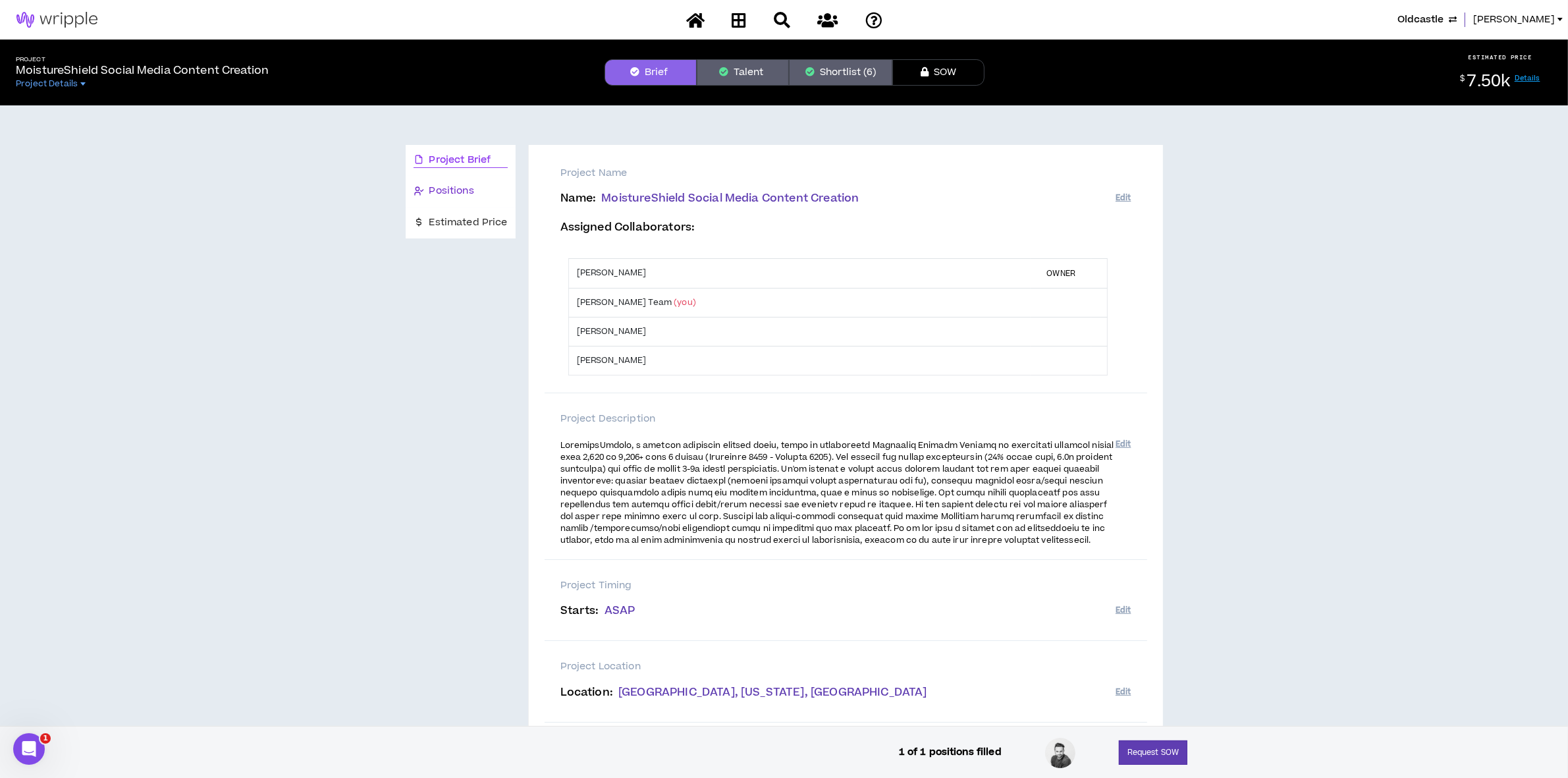
click at [453, 191] on span "Positions" at bounding box center [451, 191] width 45 height 15
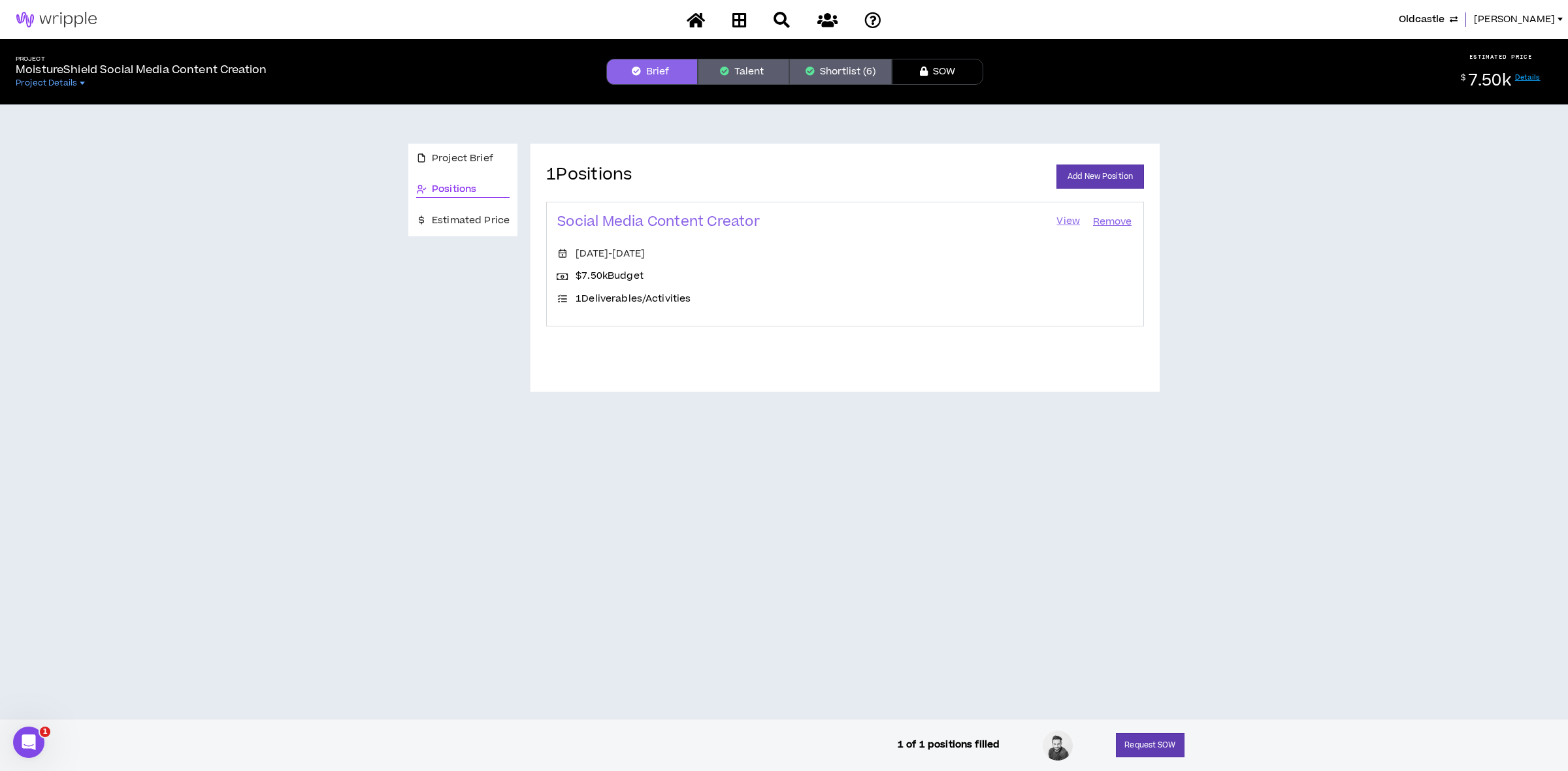
click at [1067, 220] on link "View" at bounding box center [1068, 222] width 26 height 19
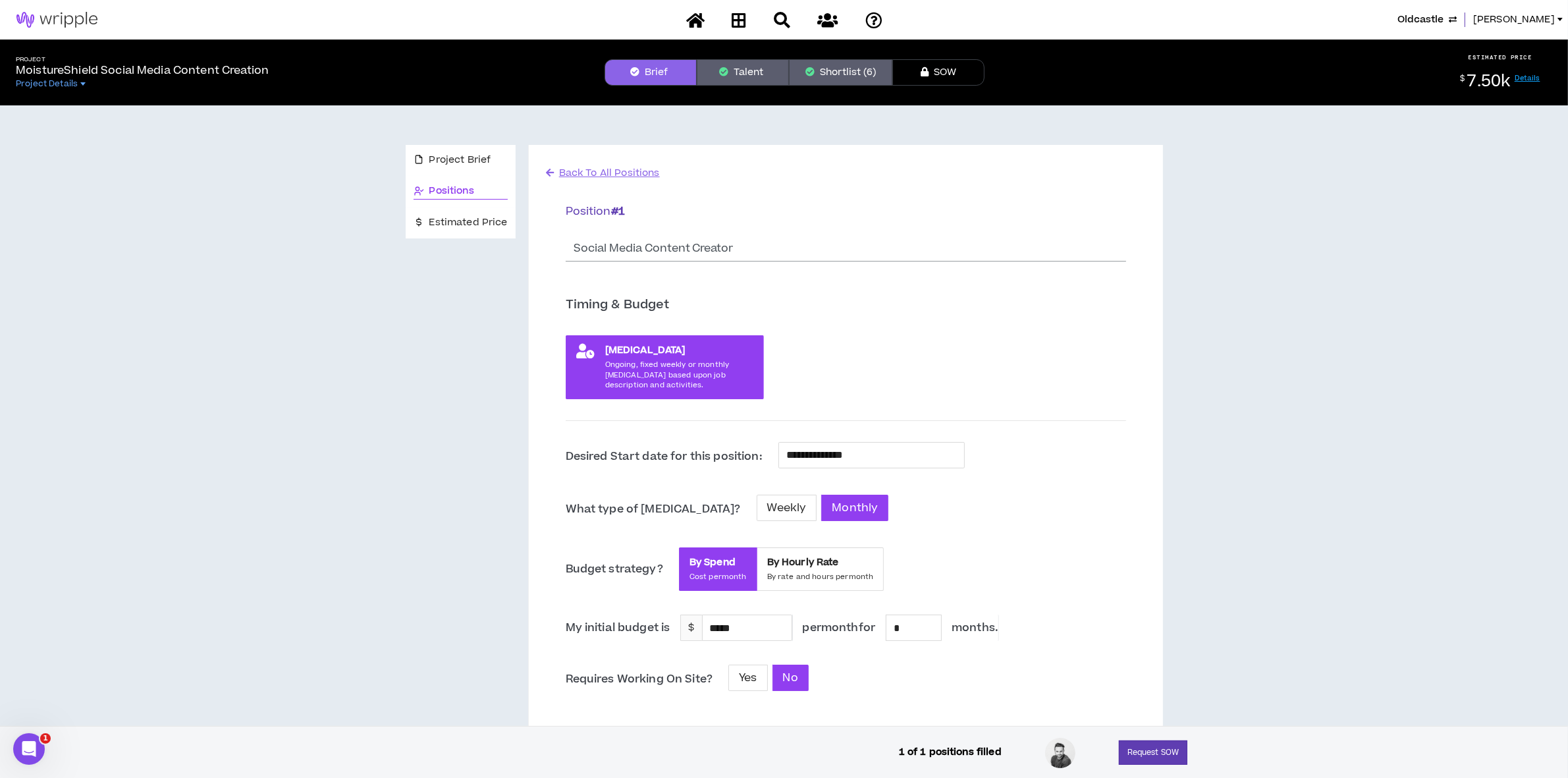
click at [659, 338] on div "**********" at bounding box center [846, 674] width 560 height 698
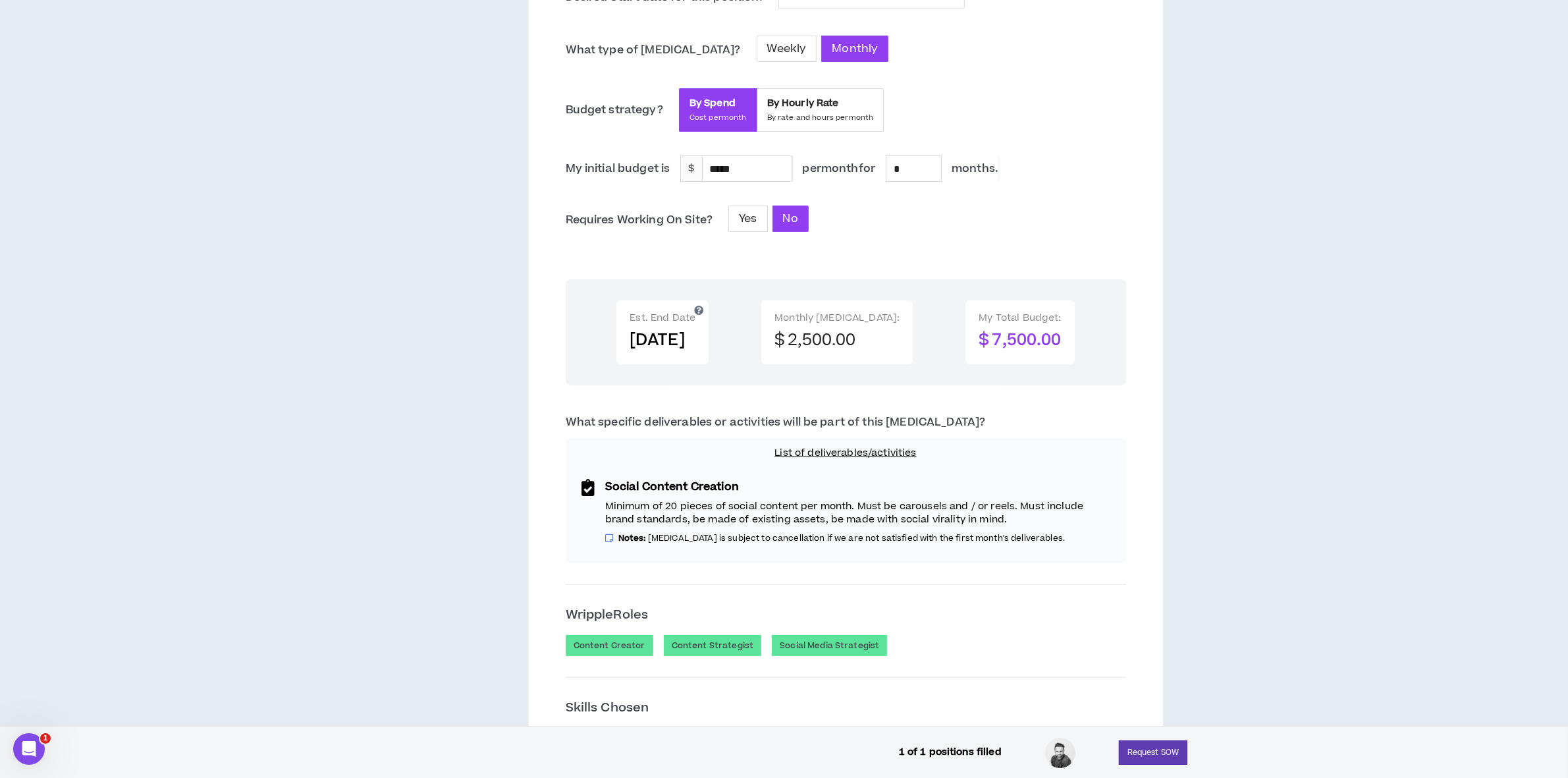
scroll to position [659, 0]
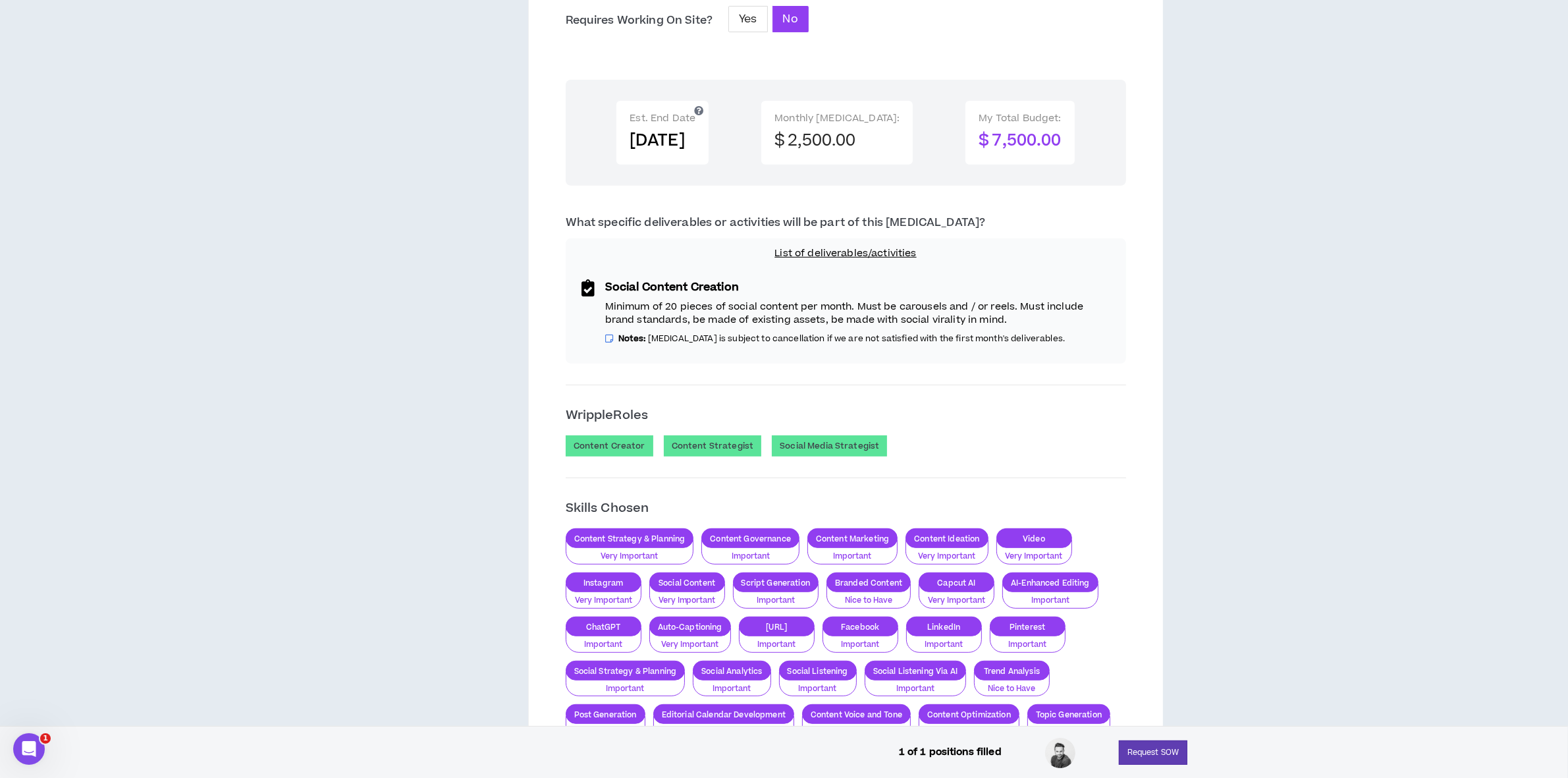
click at [817, 252] on p "List of deliverables/activities" at bounding box center [846, 254] width 545 height 15
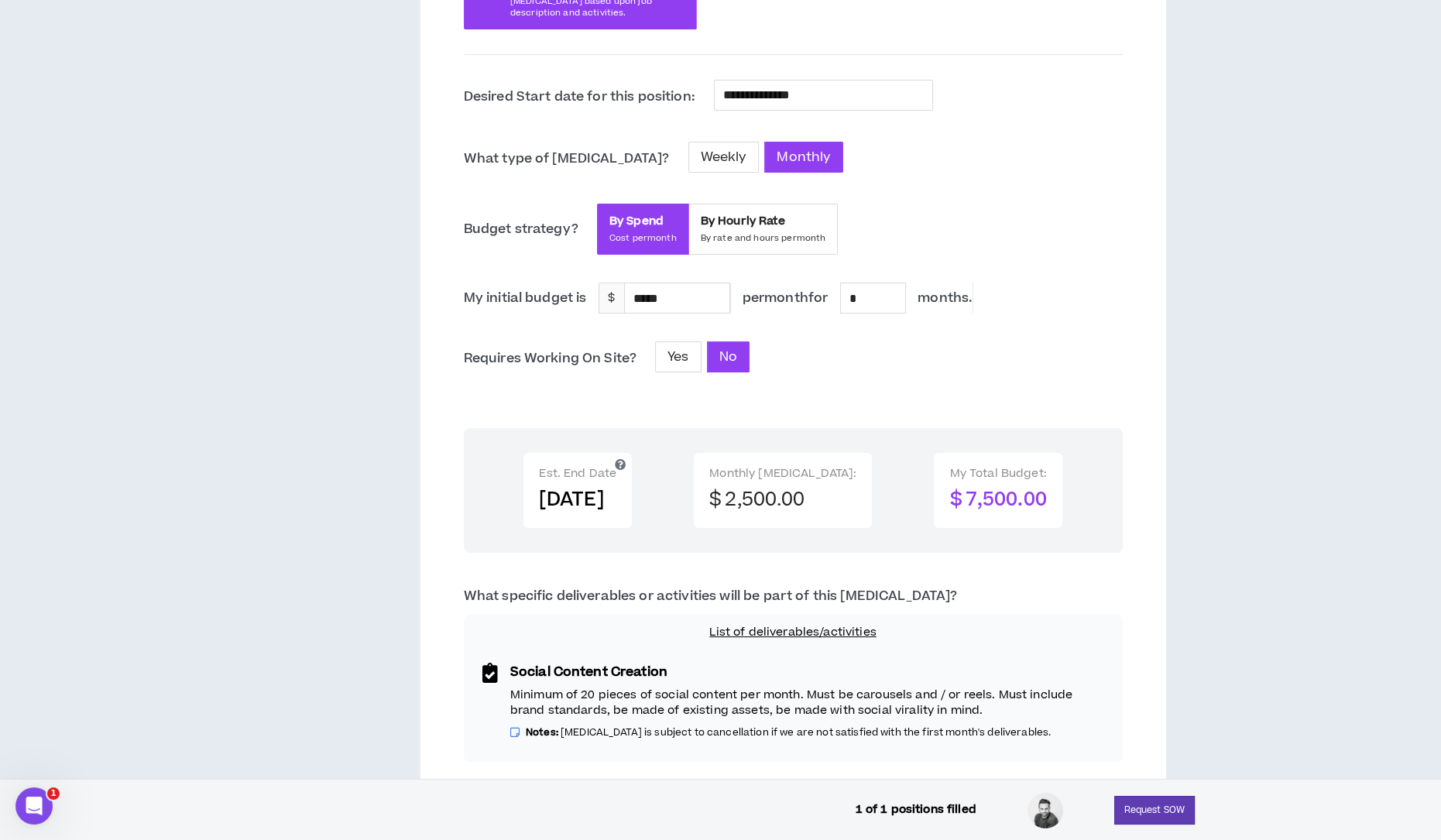
scroll to position [0, 0]
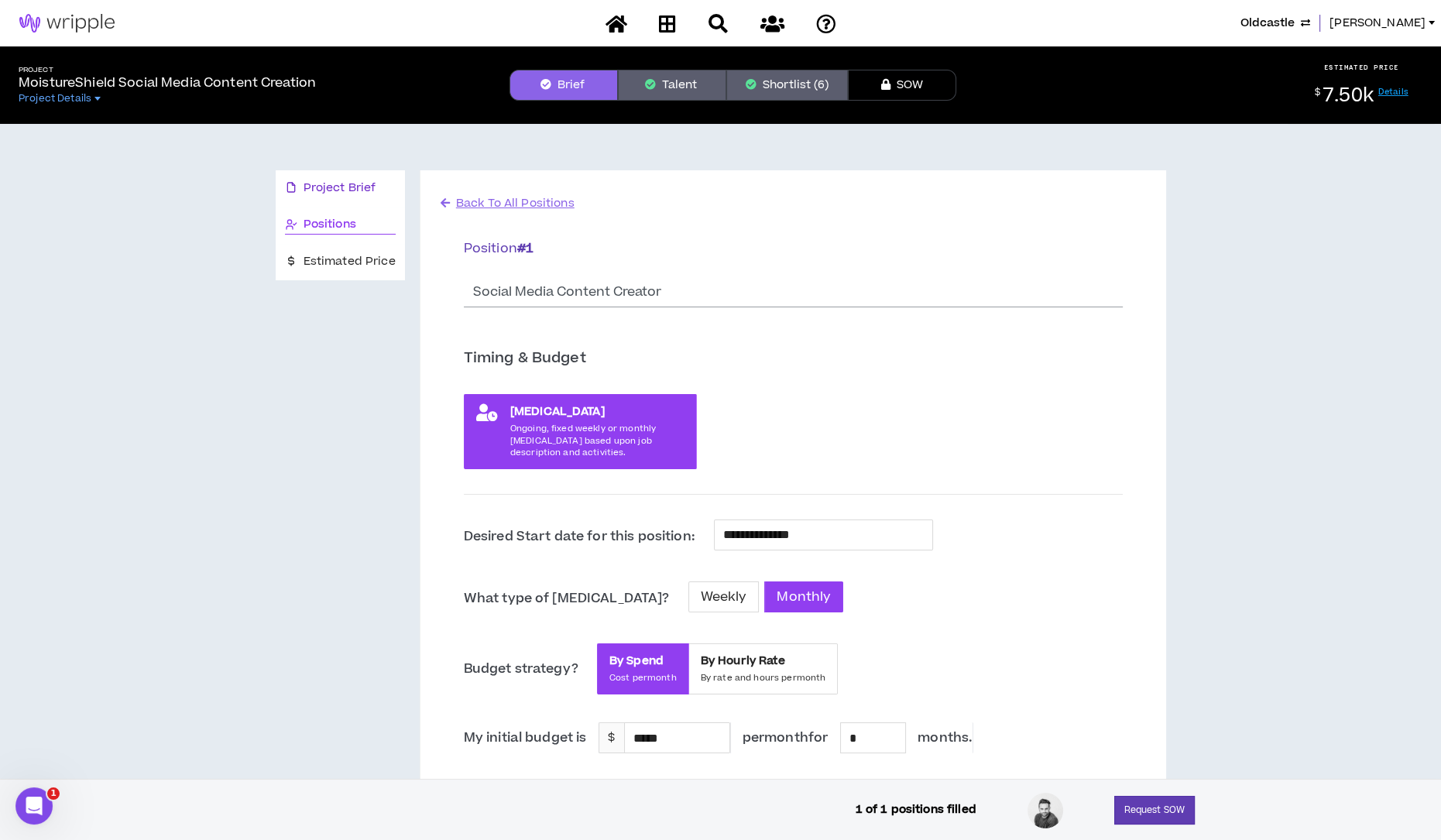
click at [364, 186] on span "Project Brief" at bounding box center [340, 189] width 73 height 17
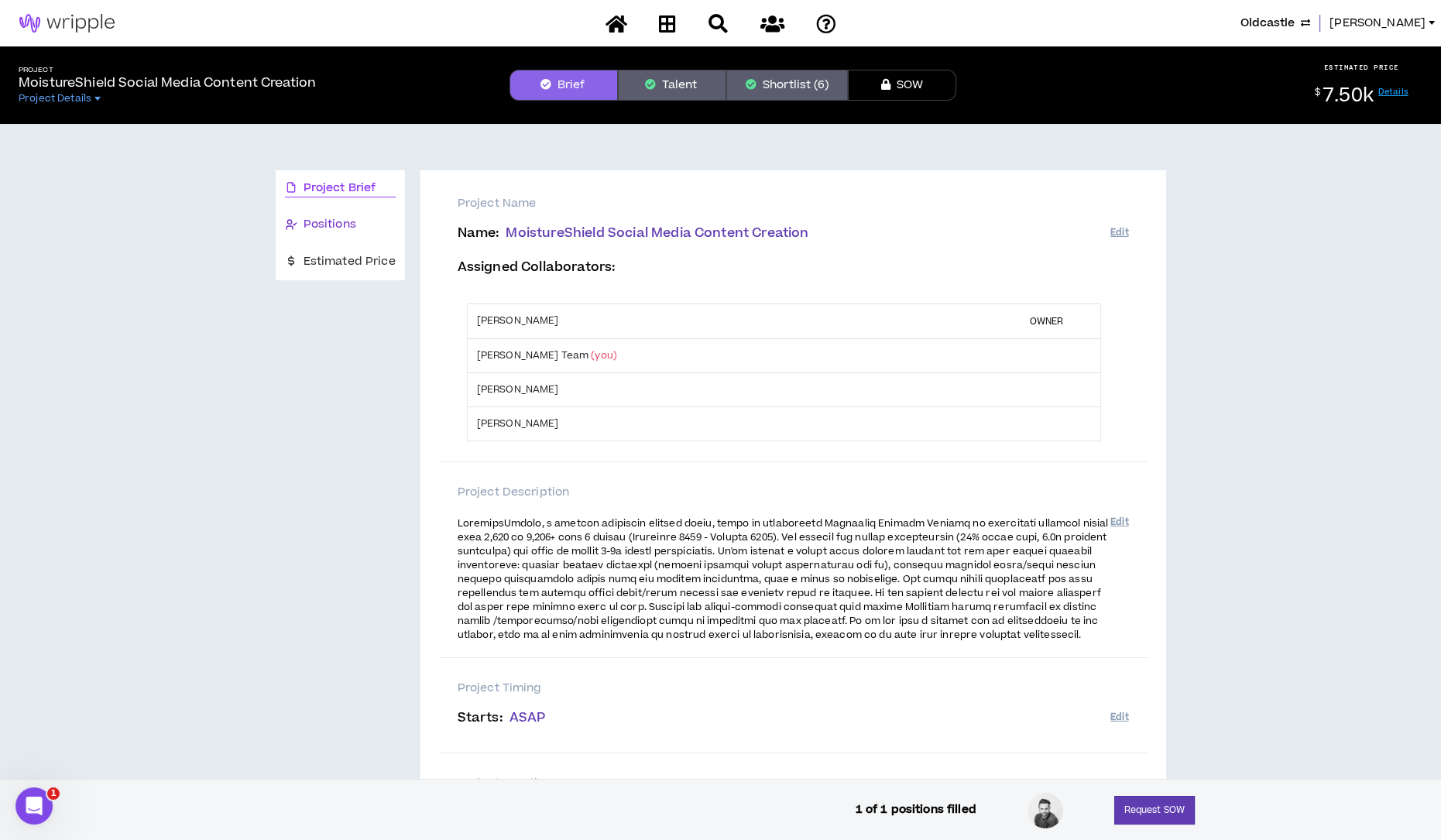
click at [360, 230] on div "Positions" at bounding box center [340, 225] width 111 height 17
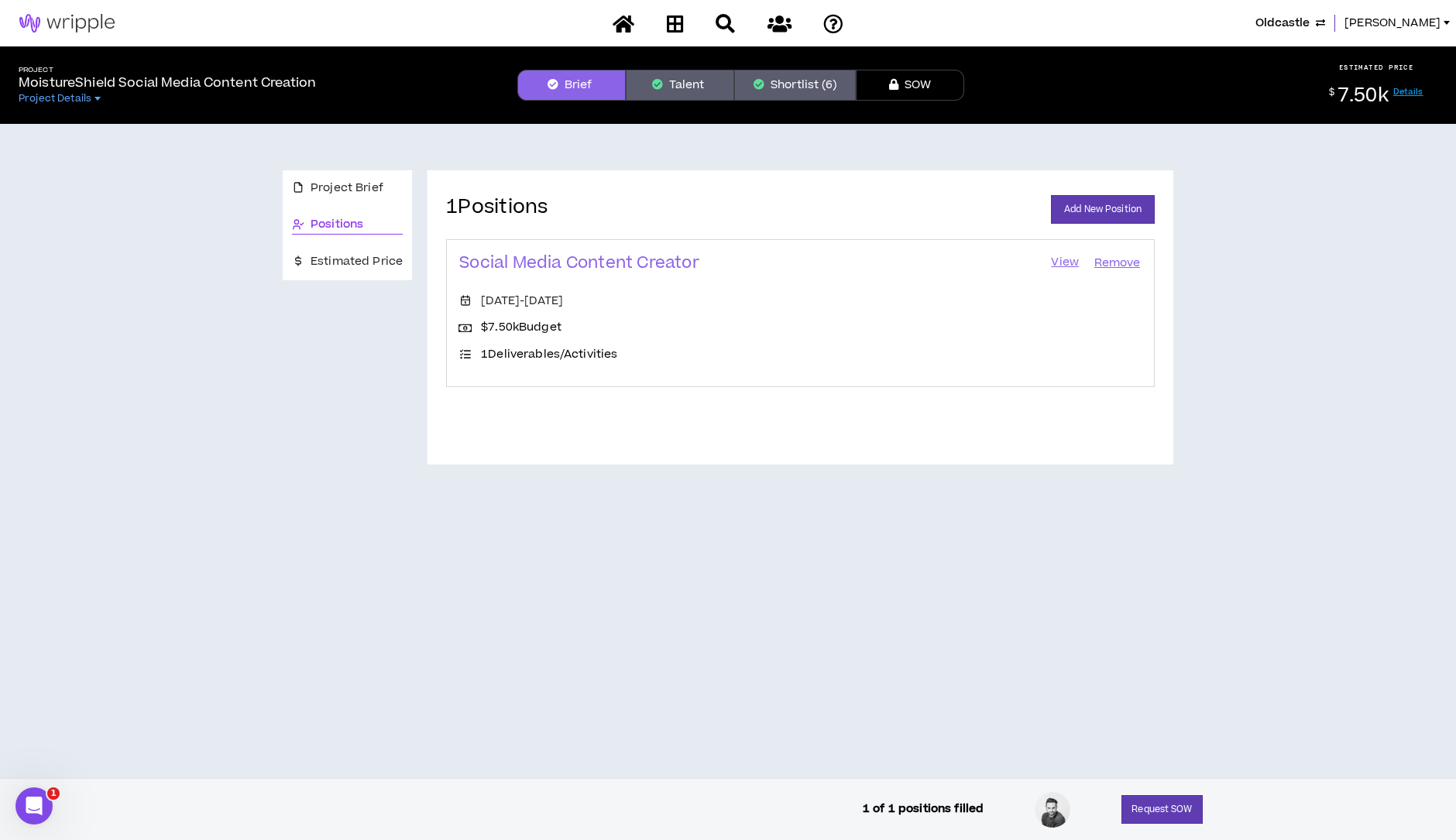
click at [1064, 259] on link "View" at bounding box center [1064, 263] width 31 height 22
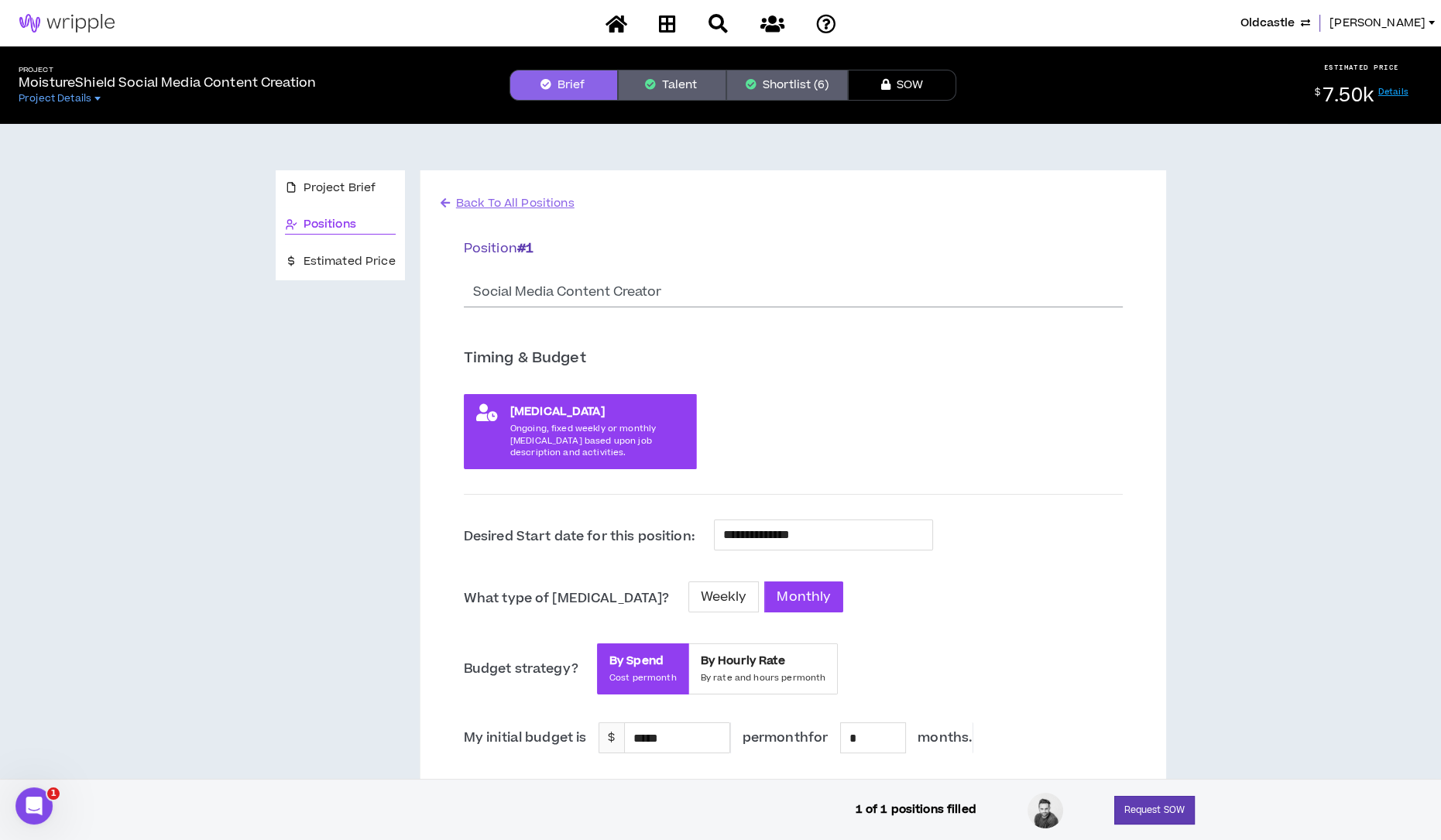
click at [1104, 501] on div "**********" at bounding box center [793, 791] width 659 height 820
